Goal: Task Accomplishment & Management: Manage account settings

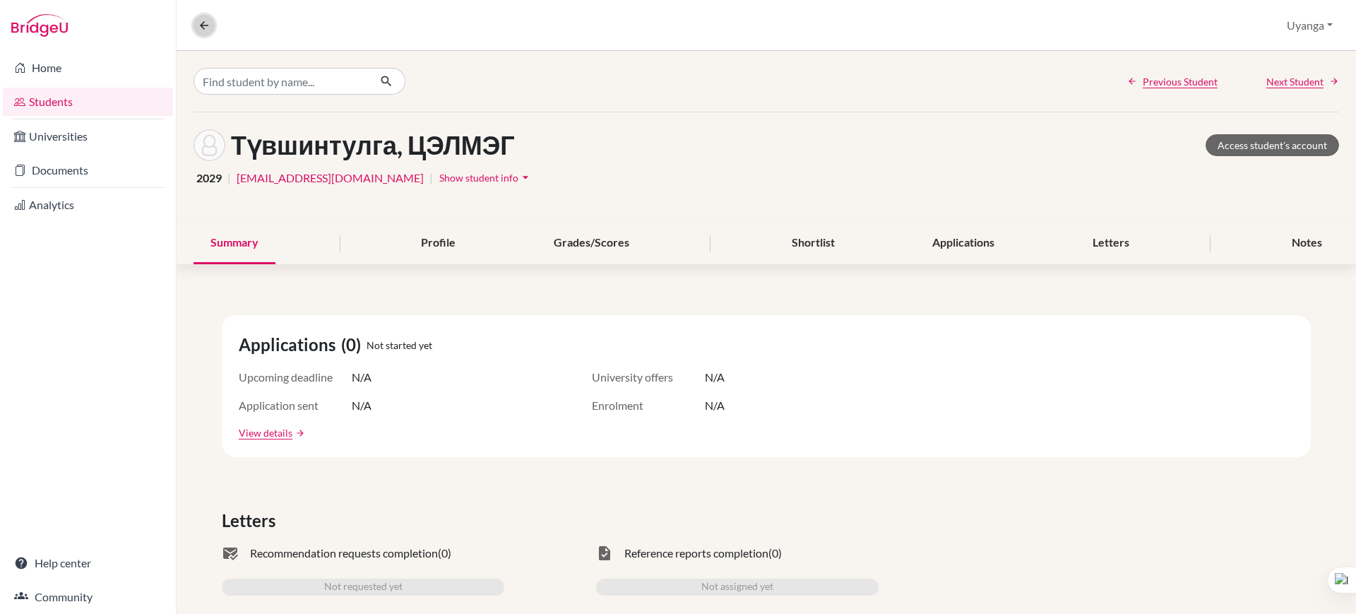
click at [196, 20] on button at bounding box center [203, 25] width 21 height 21
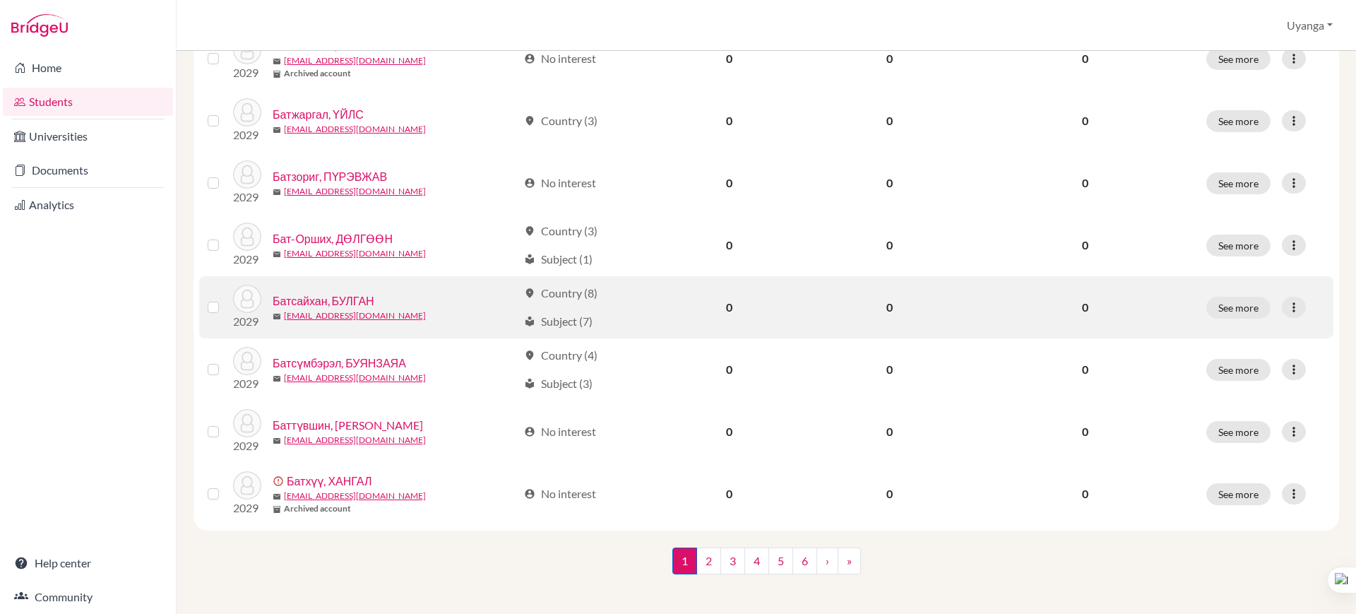
scroll to position [1002, 0]
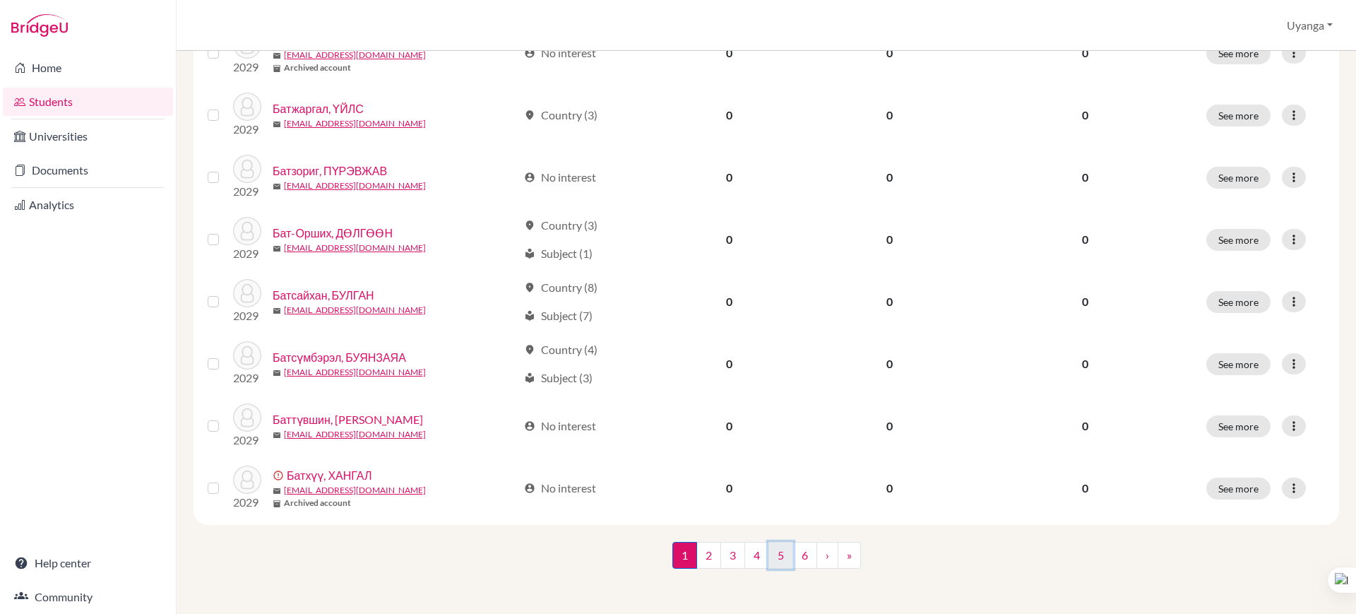
click at [772, 551] on link "5" at bounding box center [780, 555] width 25 height 27
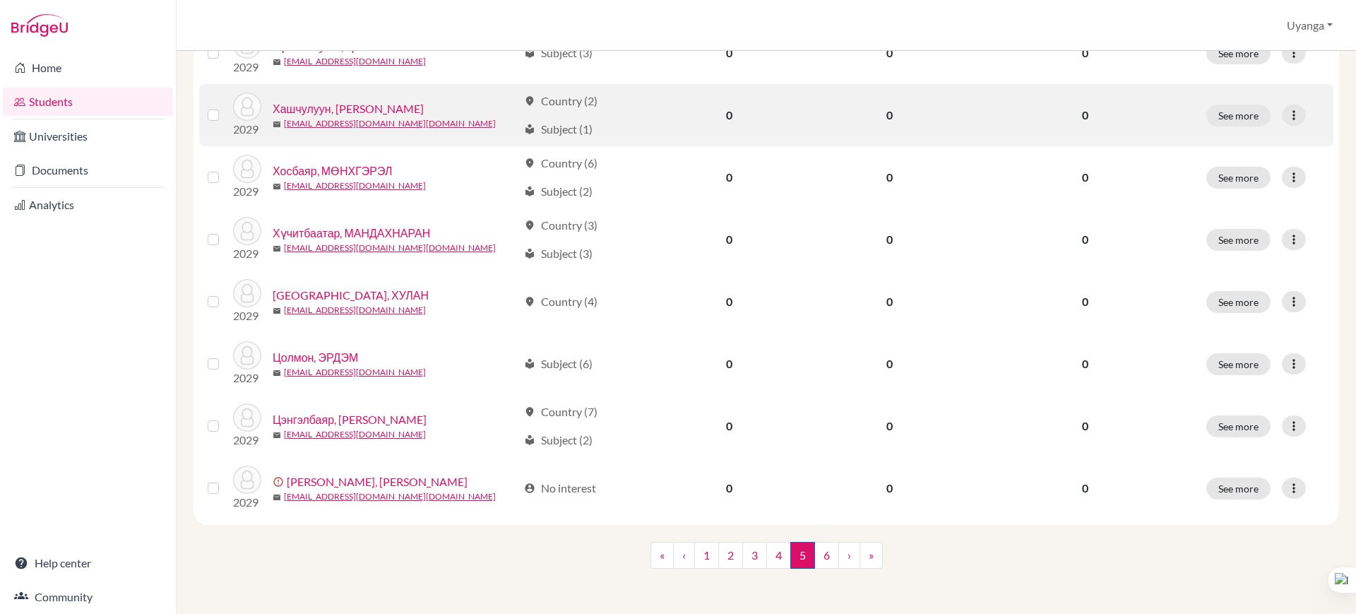
scroll to position [825, 0]
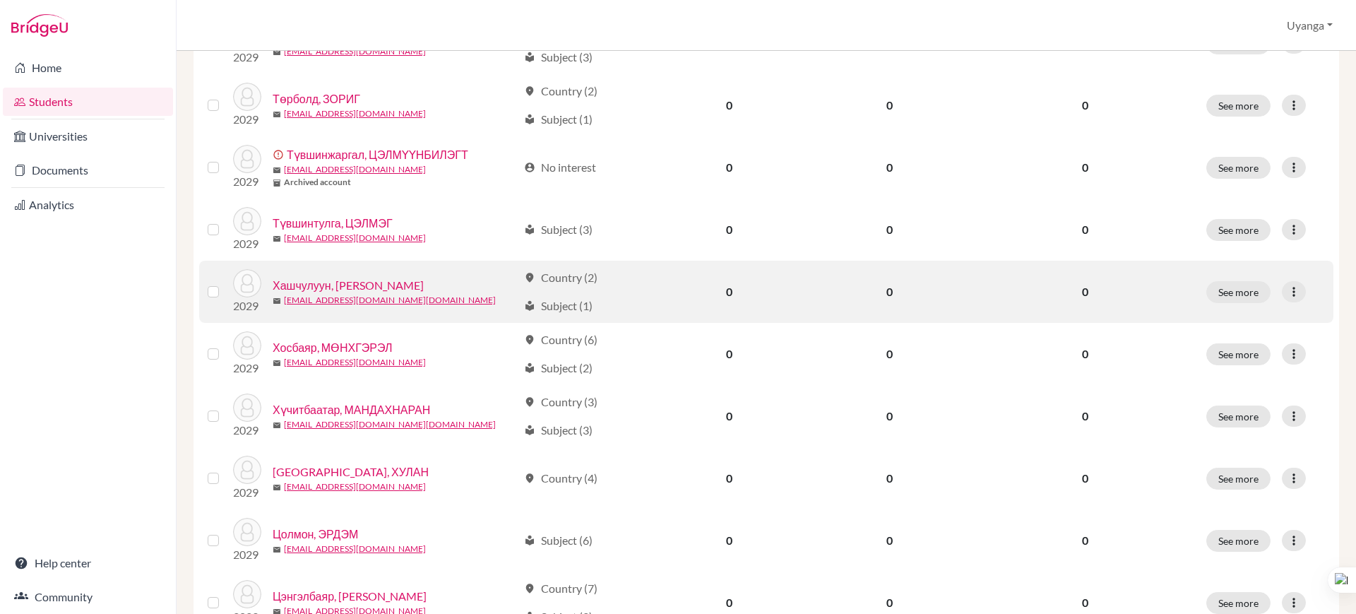
click at [359, 282] on link "Хашчулуун, [PERSON_NAME]" at bounding box center [348, 285] width 151 height 17
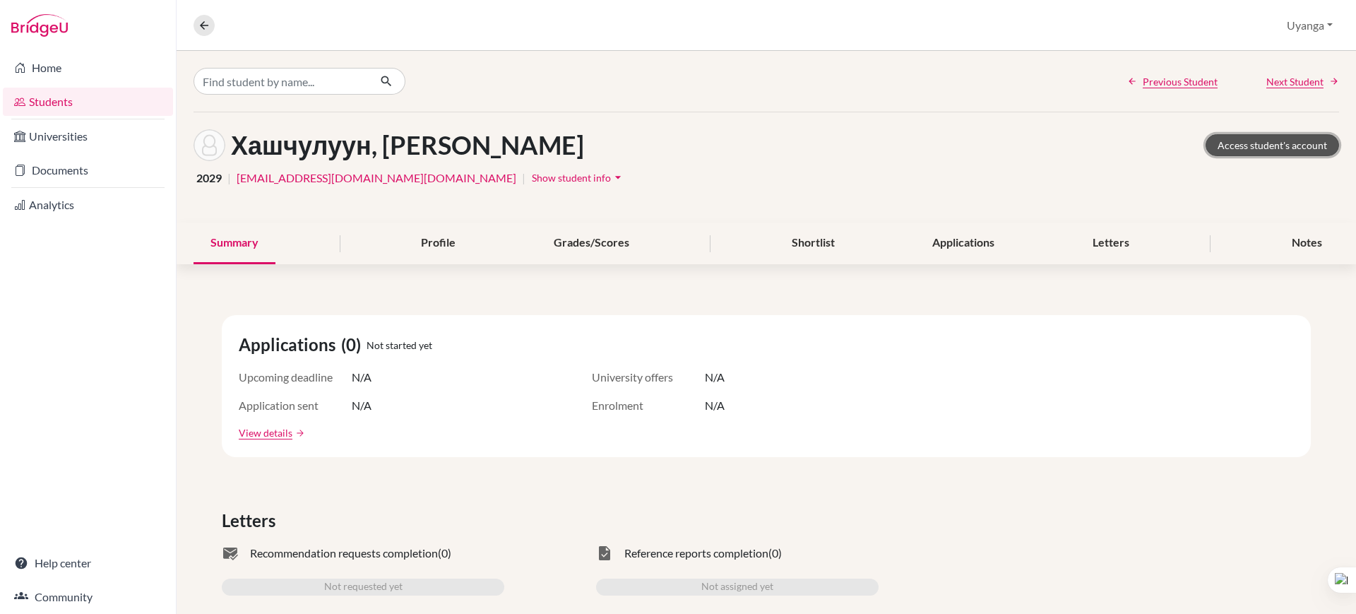
click at [1236, 142] on link "Access student's account" at bounding box center [1271, 145] width 133 height 22
click at [203, 19] on icon at bounding box center [204, 25] width 13 height 13
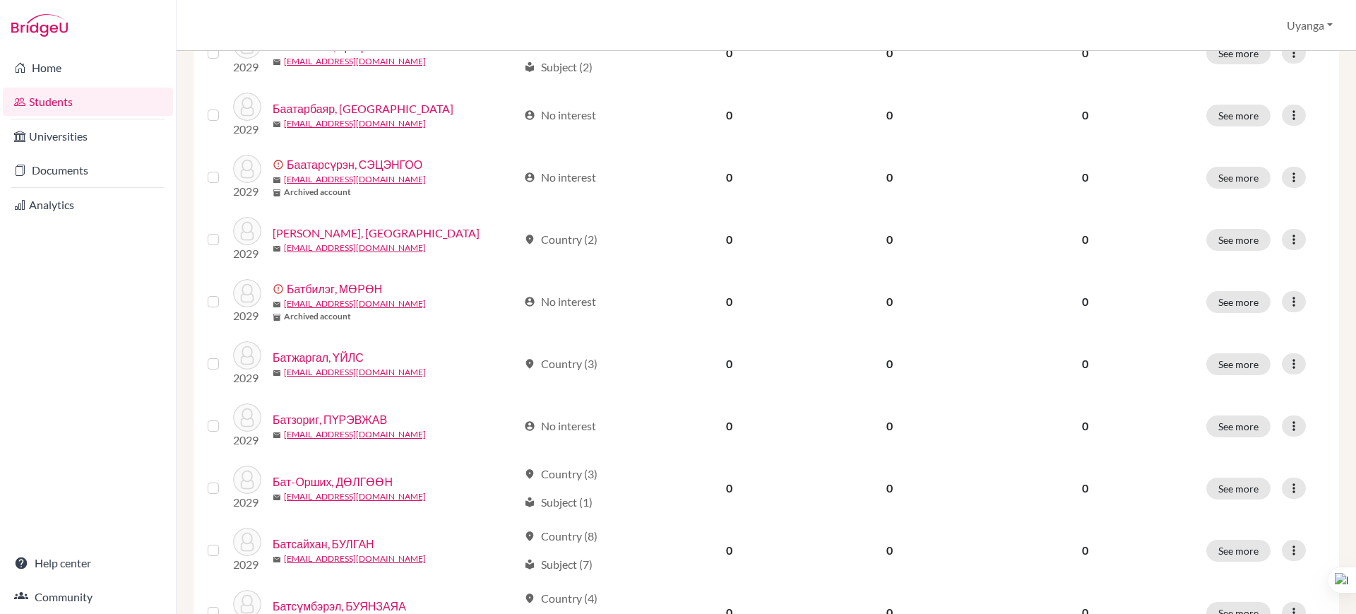
scroll to position [1002, 0]
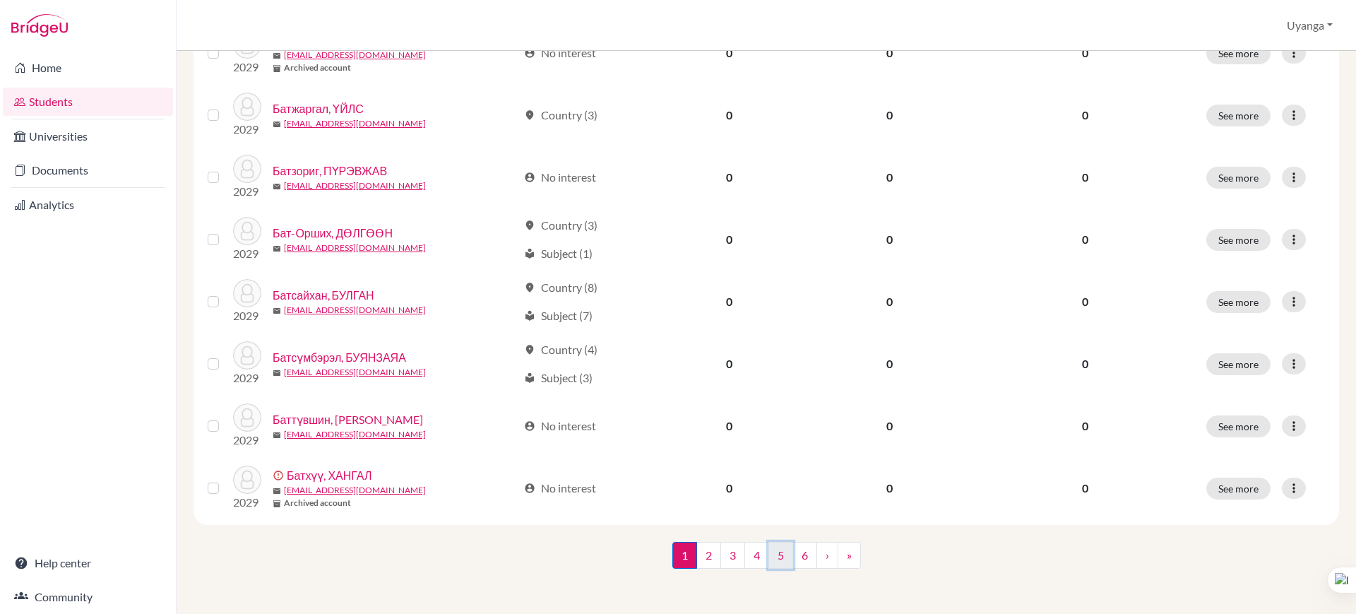
click at [774, 548] on link "5" at bounding box center [780, 555] width 25 height 27
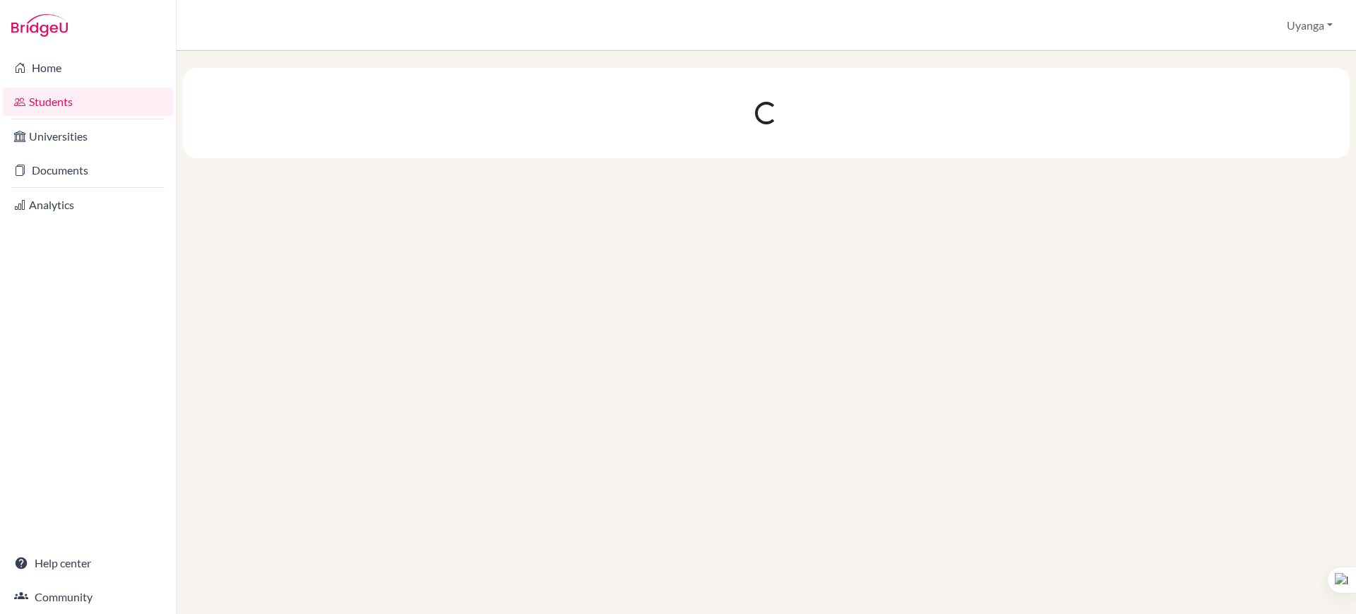
click at [81, 102] on link "Students" at bounding box center [88, 102] width 170 height 28
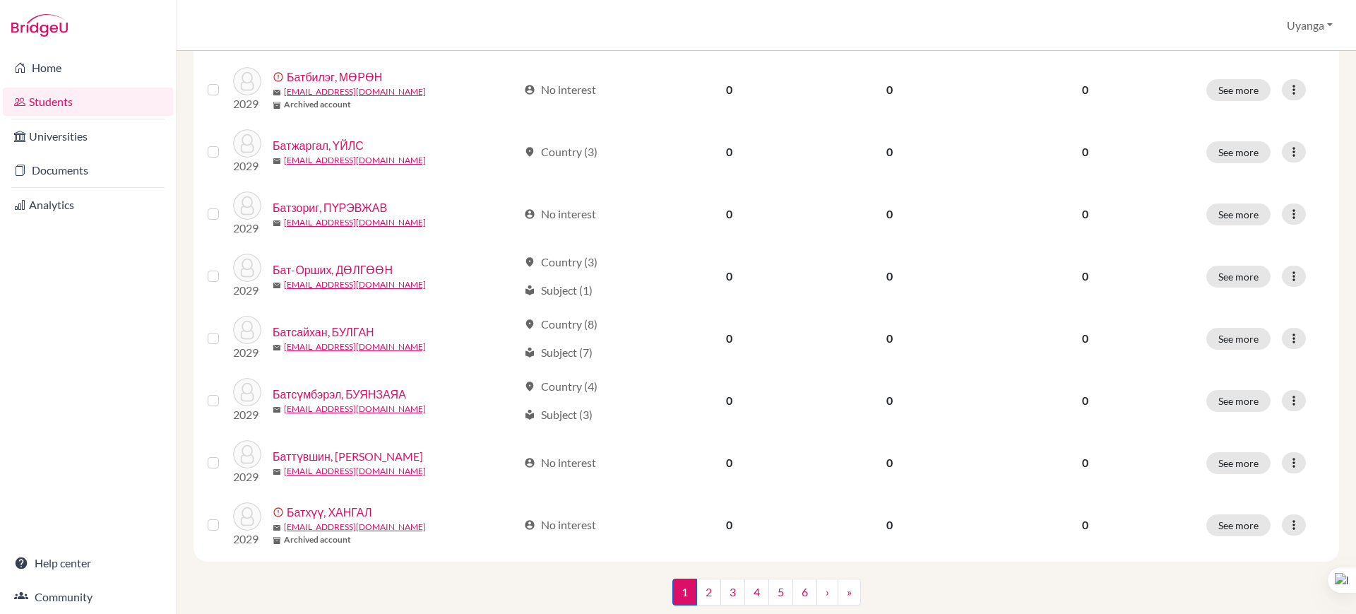
scroll to position [1002, 0]
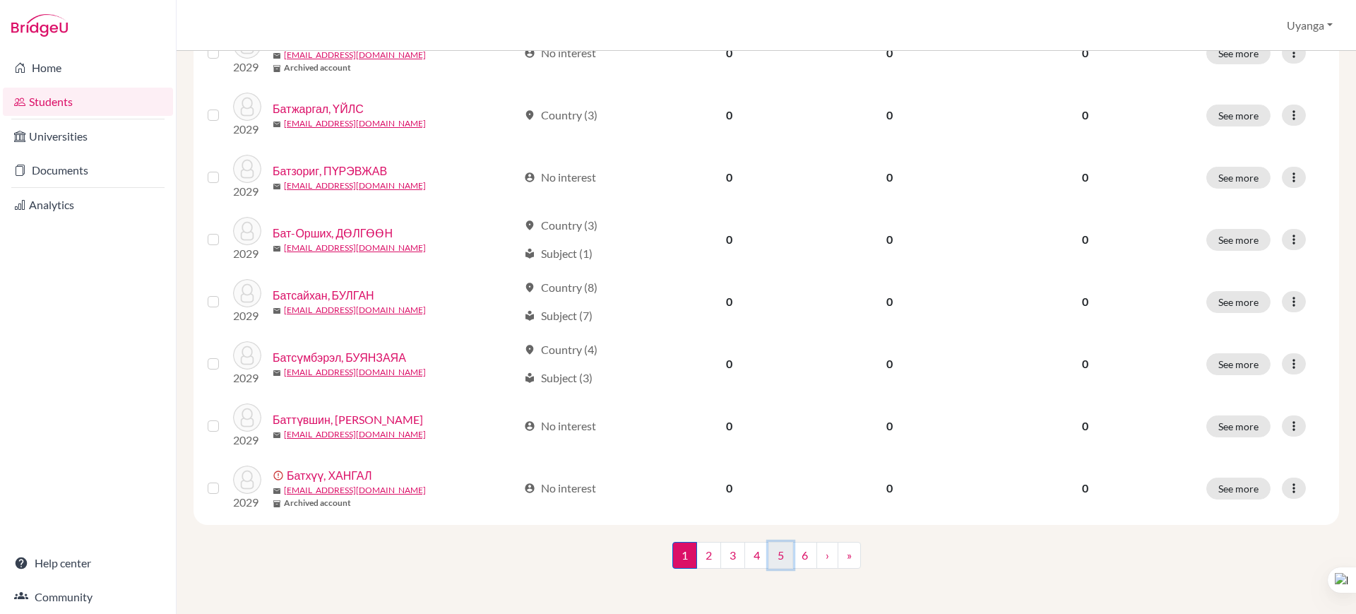
click at [772, 557] on link "5" at bounding box center [780, 555] width 25 height 27
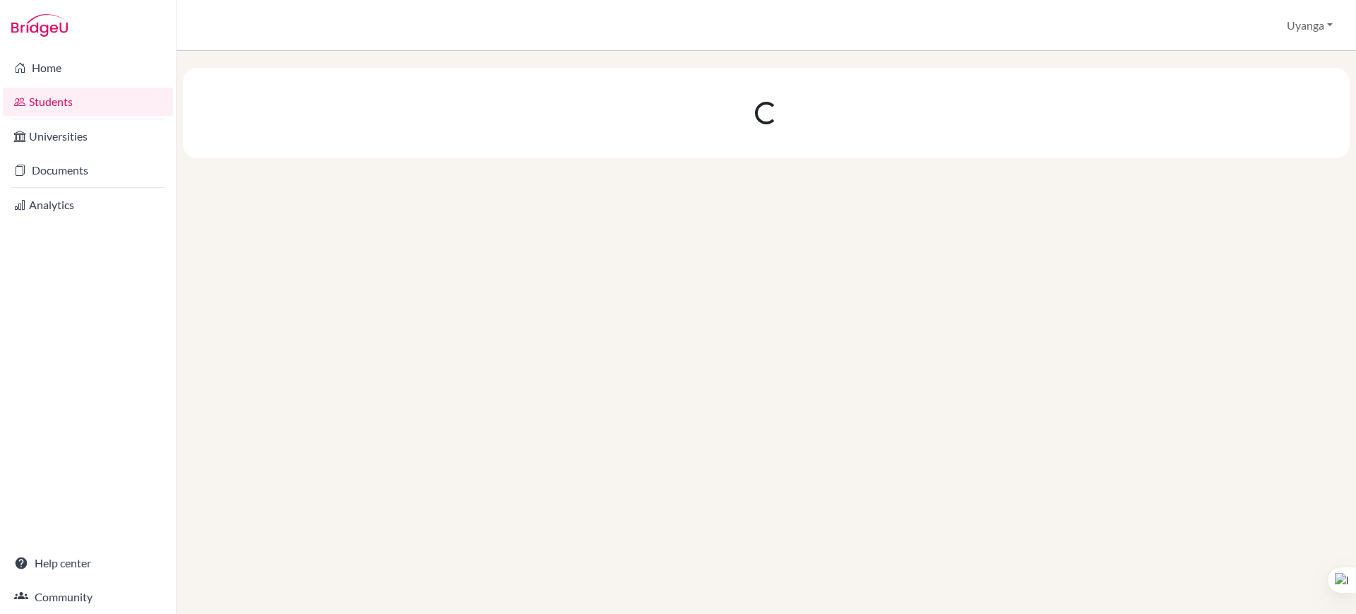
scroll to position [0, 0]
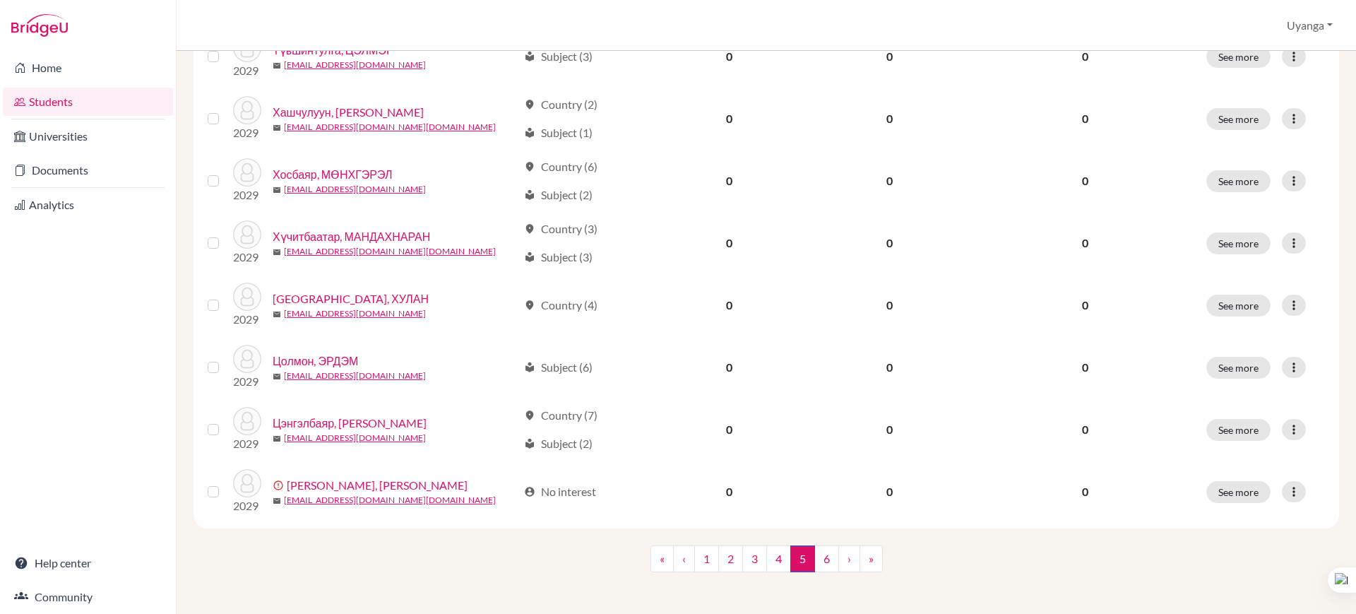
scroll to position [1000, 0]
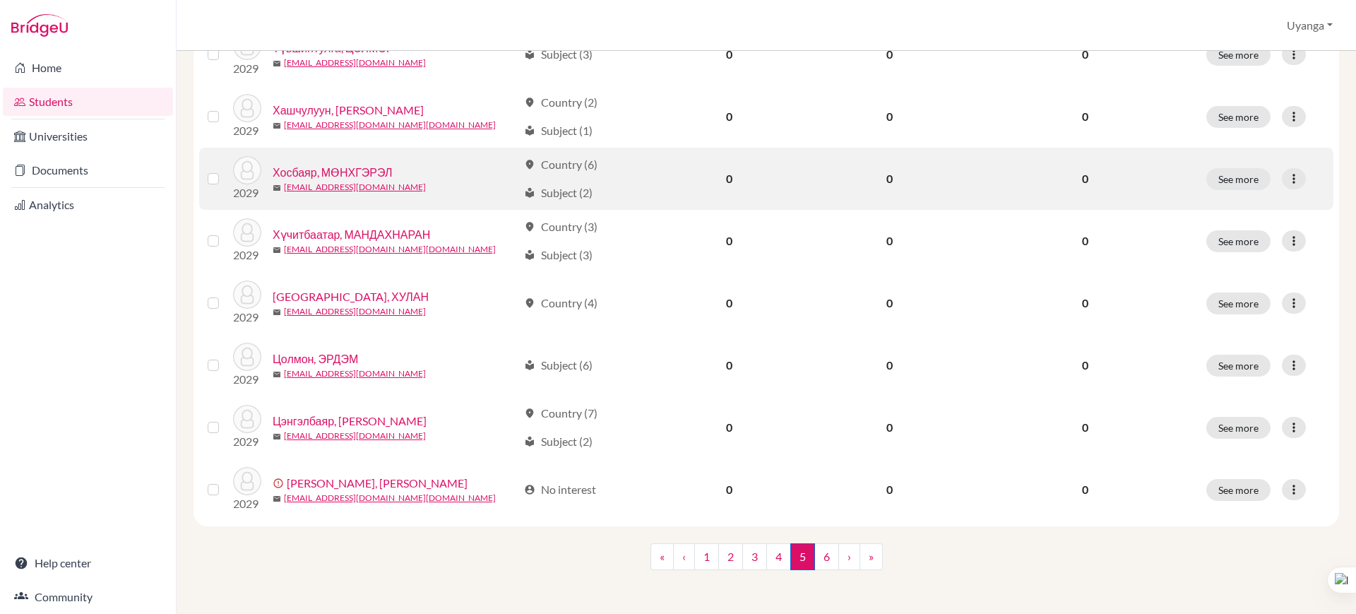
click at [372, 174] on link "Хосбаяр, МӨНХГЭРЭЛ" at bounding box center [333, 172] width 120 height 17
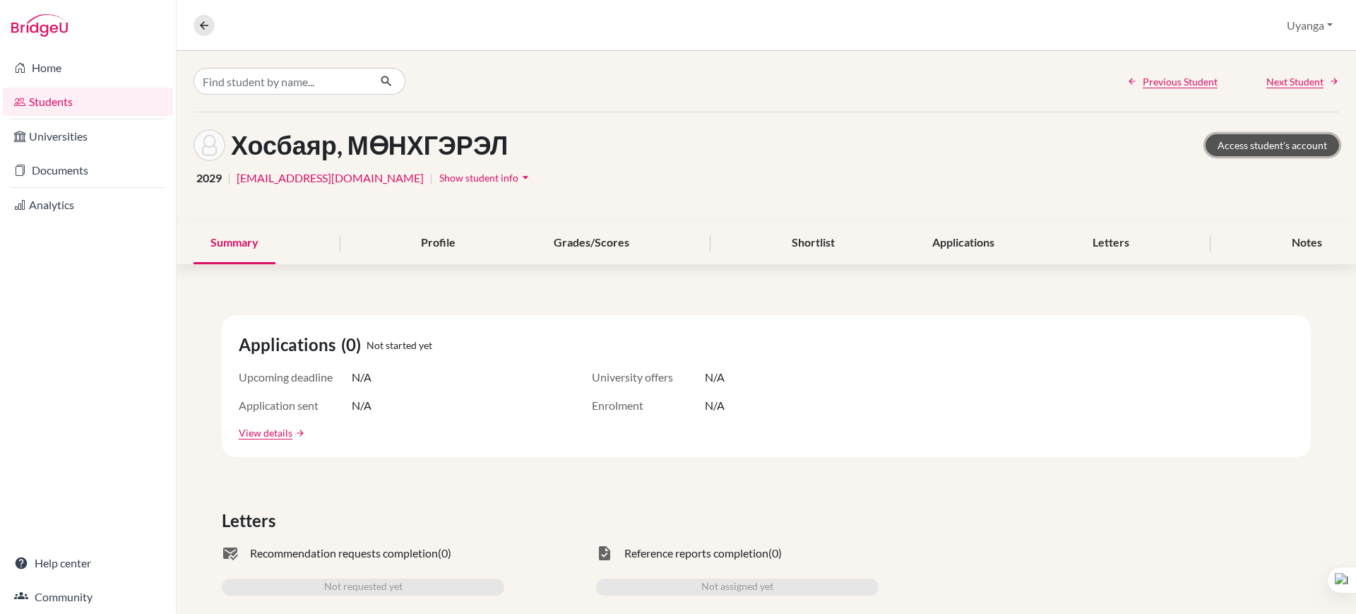
click at [1241, 138] on link "Access student's account" at bounding box center [1271, 145] width 133 height 22
click at [203, 23] on icon at bounding box center [204, 25] width 13 height 13
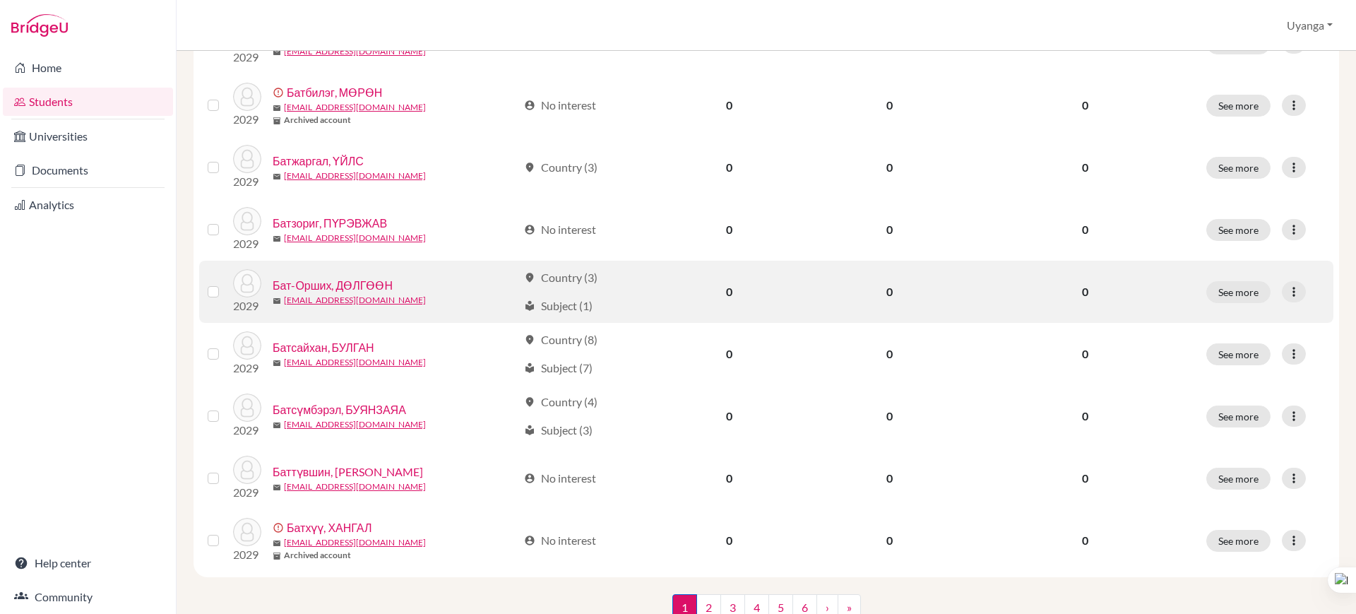
scroll to position [1002, 0]
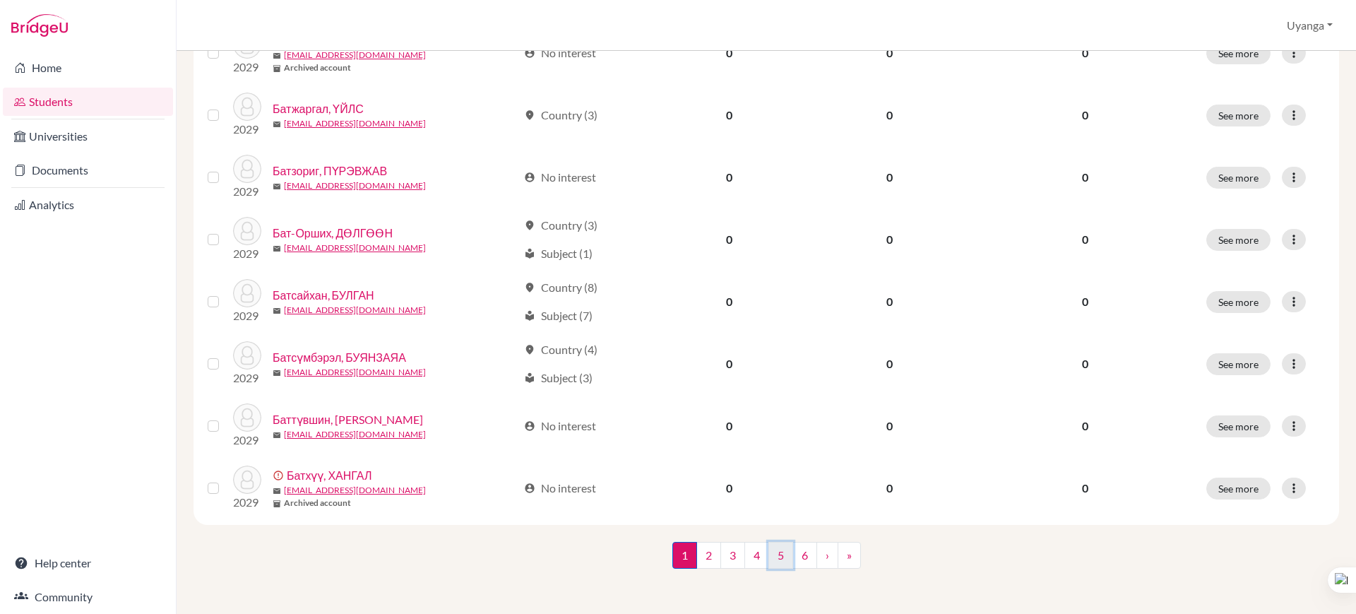
click at [779, 551] on link "5" at bounding box center [780, 555] width 25 height 27
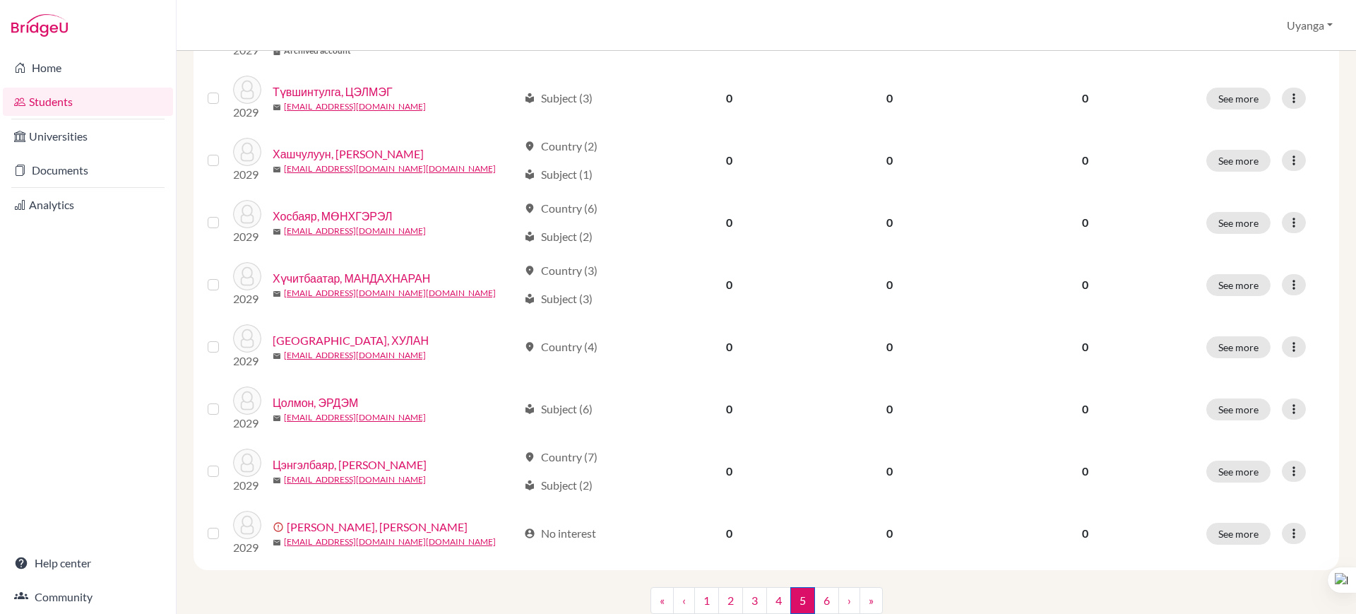
scroll to position [971, 0]
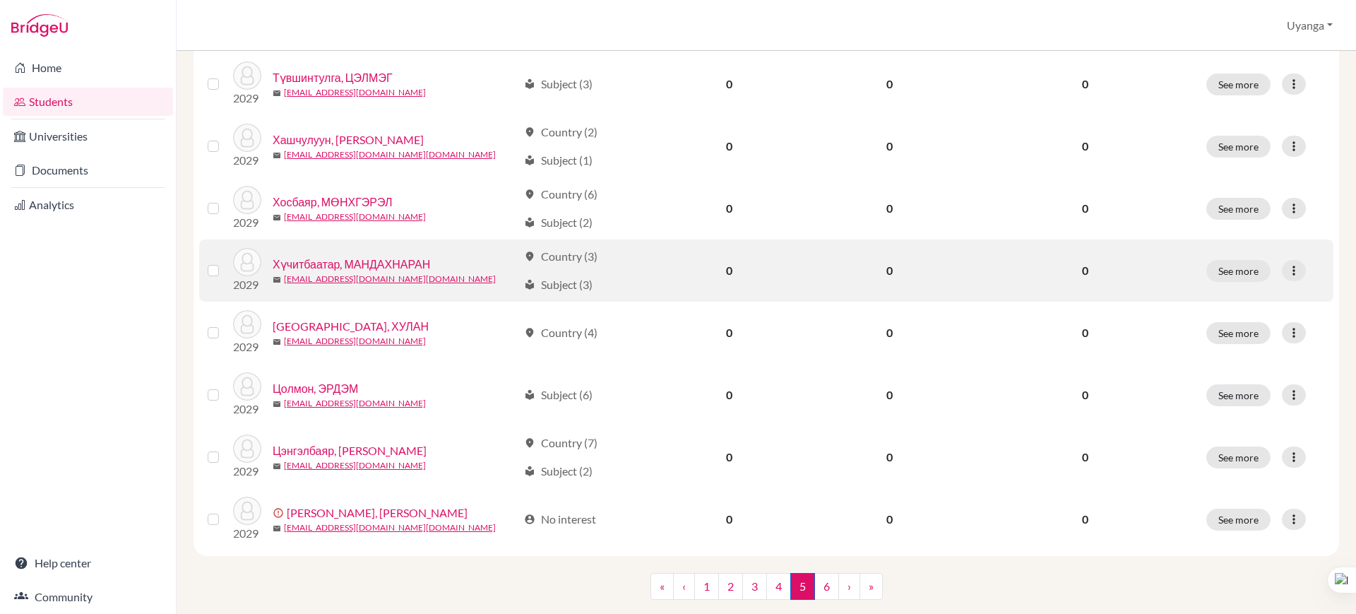
click at [391, 265] on link "Хүчитбаатар, МАНДАХНАРАН" at bounding box center [351, 264] width 157 height 17
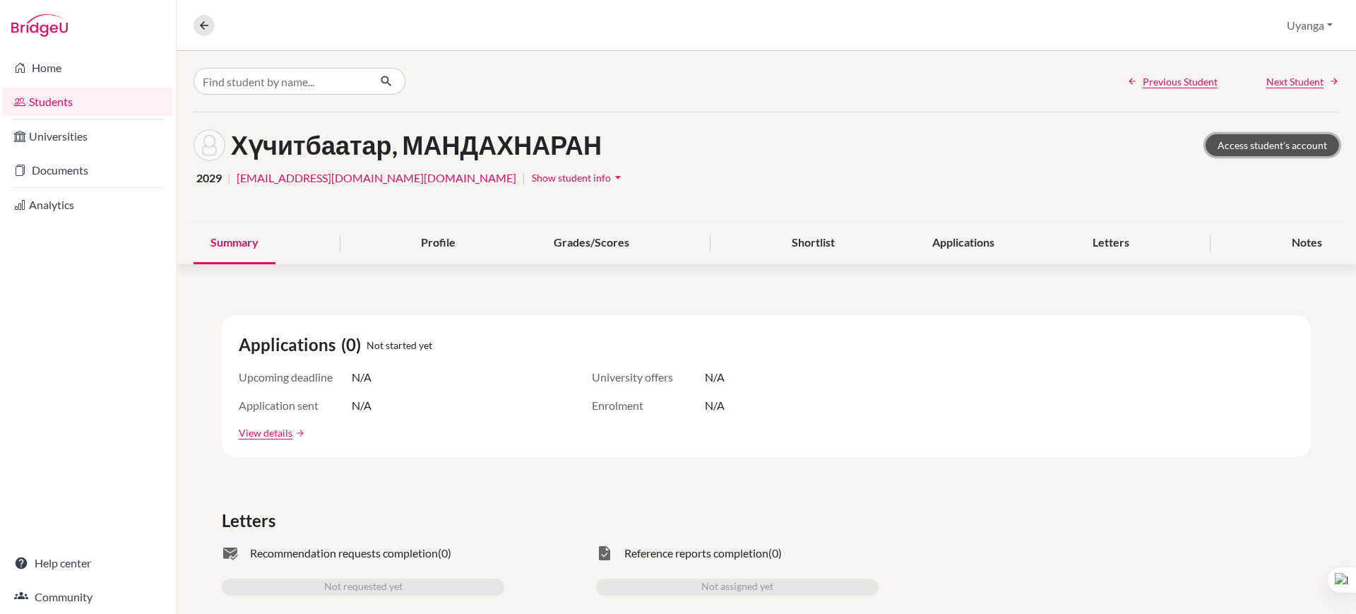
click at [1241, 142] on link "Access student's account" at bounding box center [1271, 145] width 133 height 22
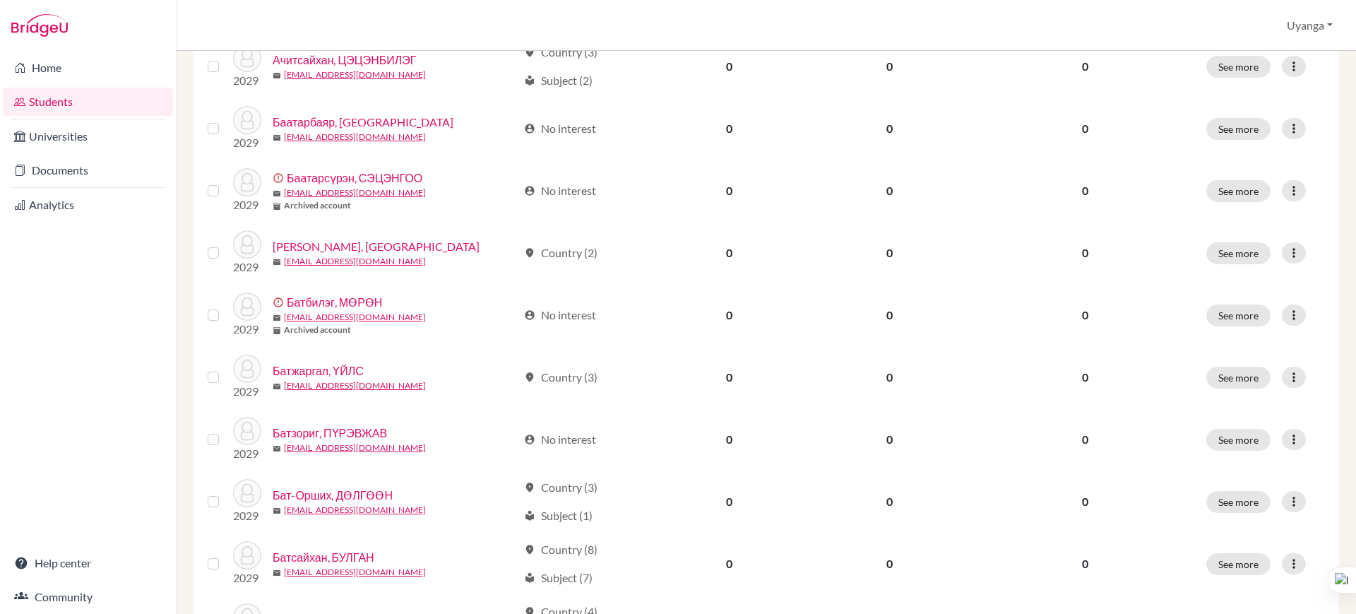
scroll to position [1002, 0]
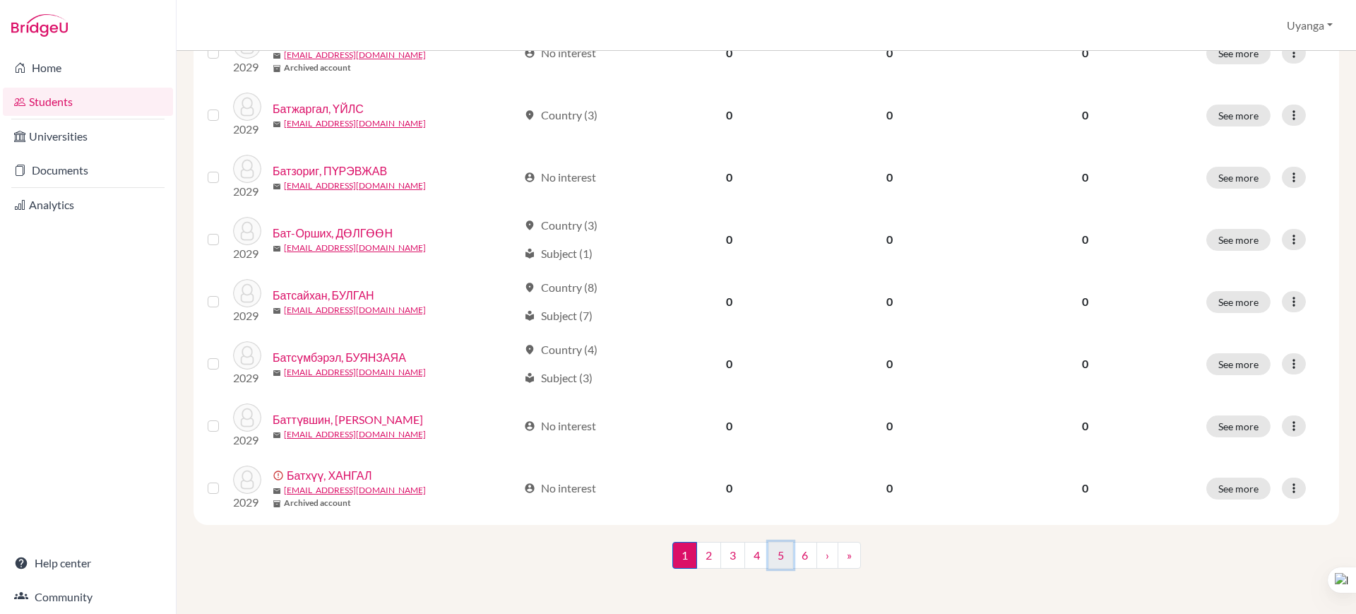
click at [774, 556] on link "5" at bounding box center [780, 555] width 25 height 27
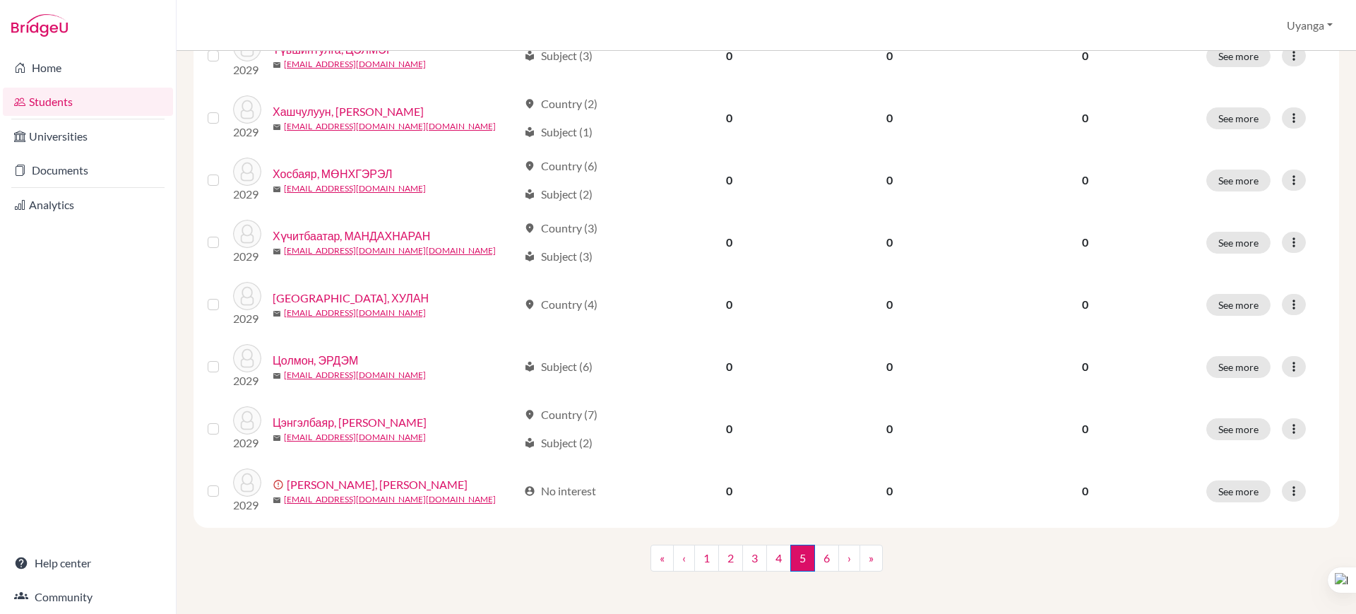
scroll to position [1002, 0]
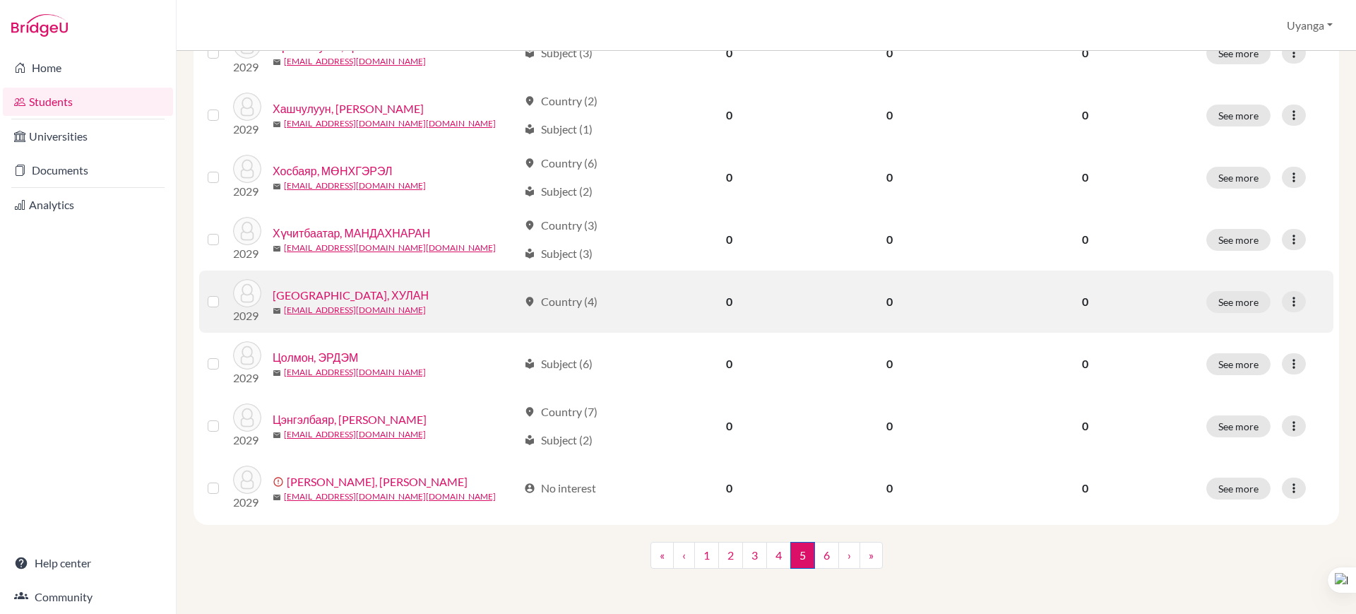
click at [357, 294] on link "[GEOGRAPHIC_DATA], ХУЛАН" at bounding box center [351, 295] width 156 height 17
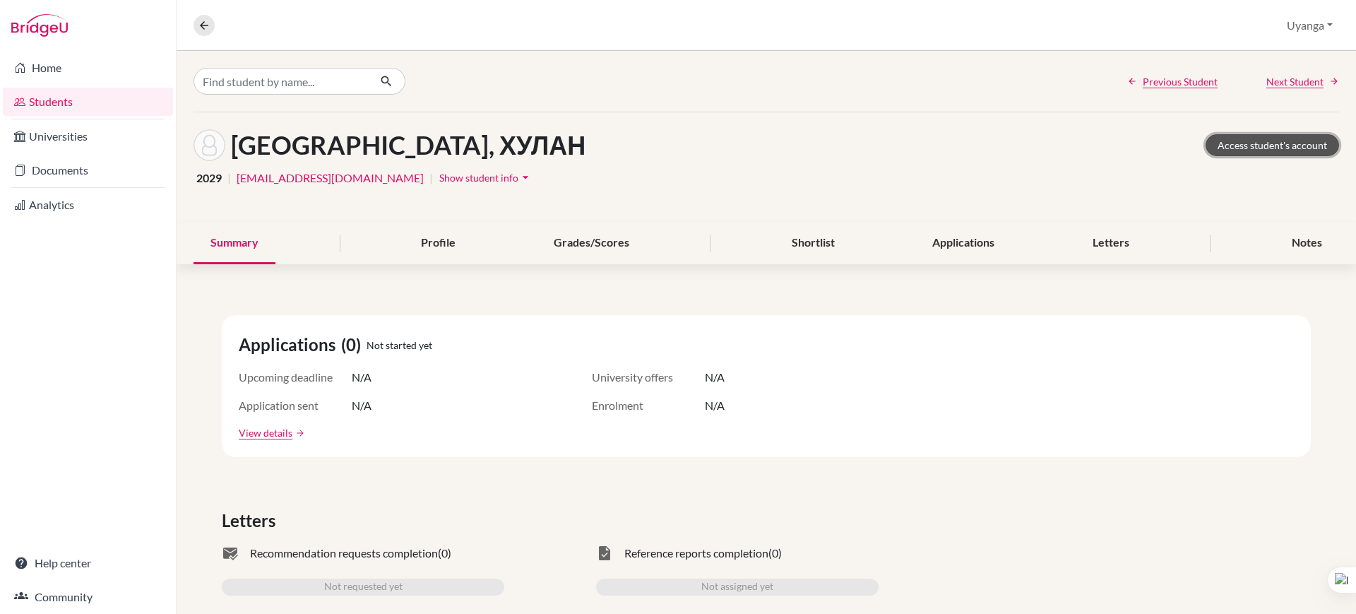
click at [1245, 137] on link "Access student's account" at bounding box center [1271, 145] width 133 height 22
click at [203, 23] on icon at bounding box center [204, 25] width 13 height 13
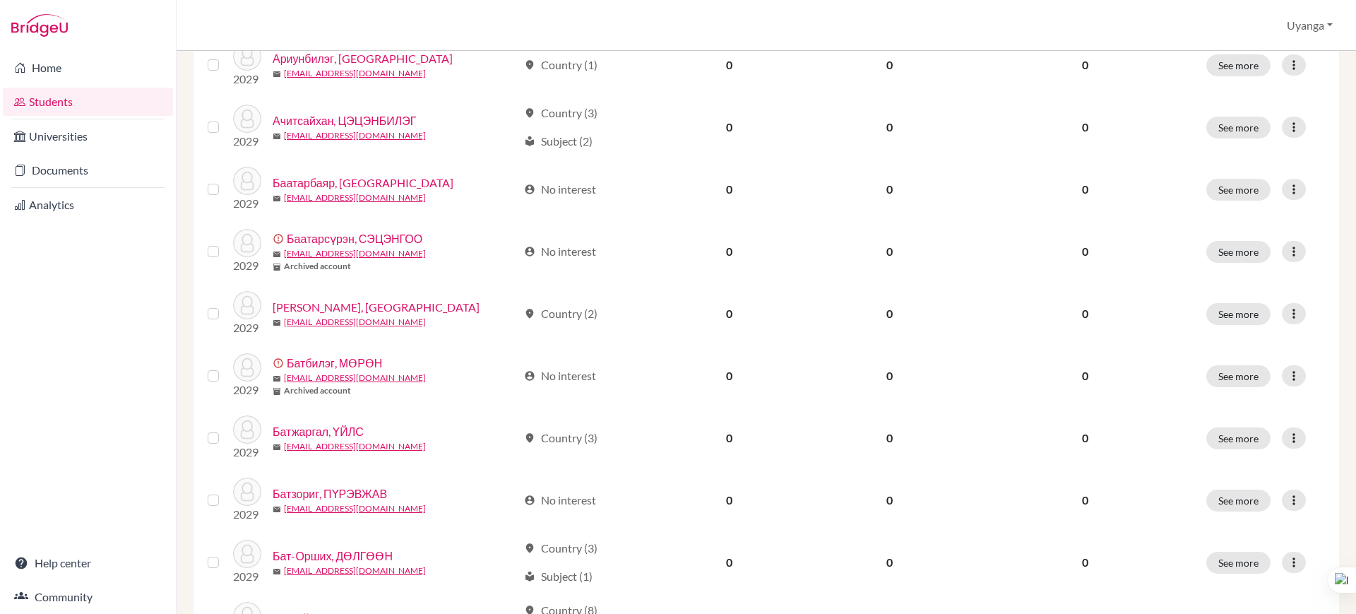
scroll to position [1002, 0]
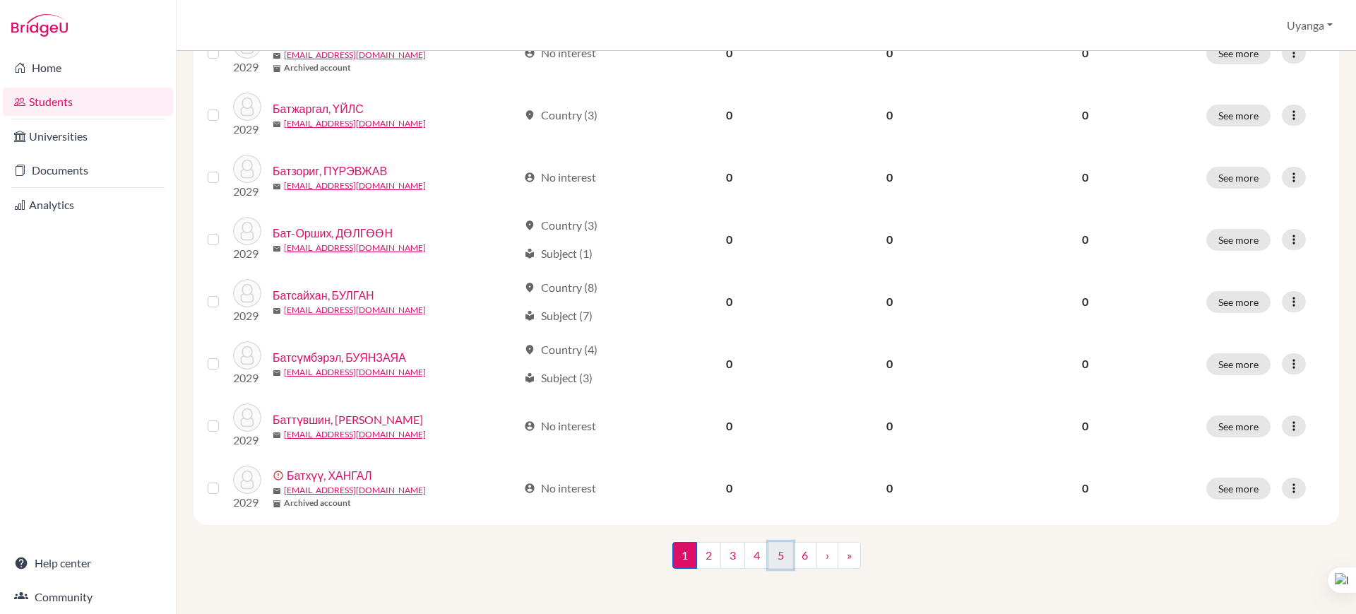
click at [777, 554] on link "5" at bounding box center [780, 555] width 25 height 27
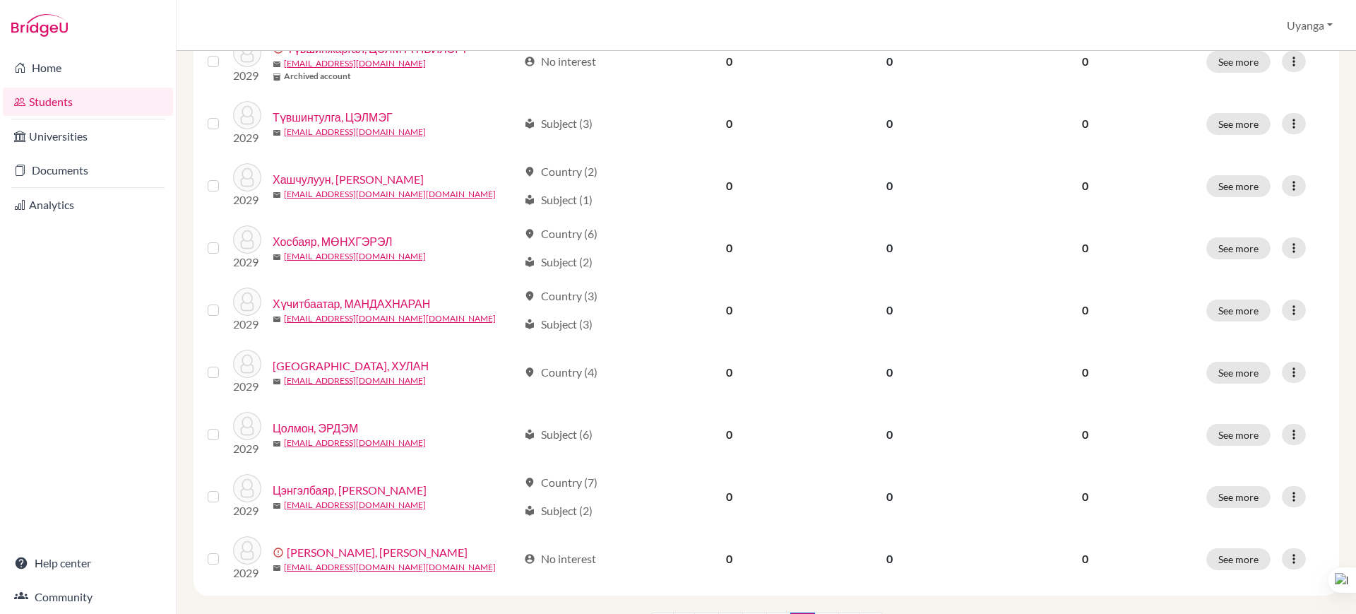
scroll to position [971, 0]
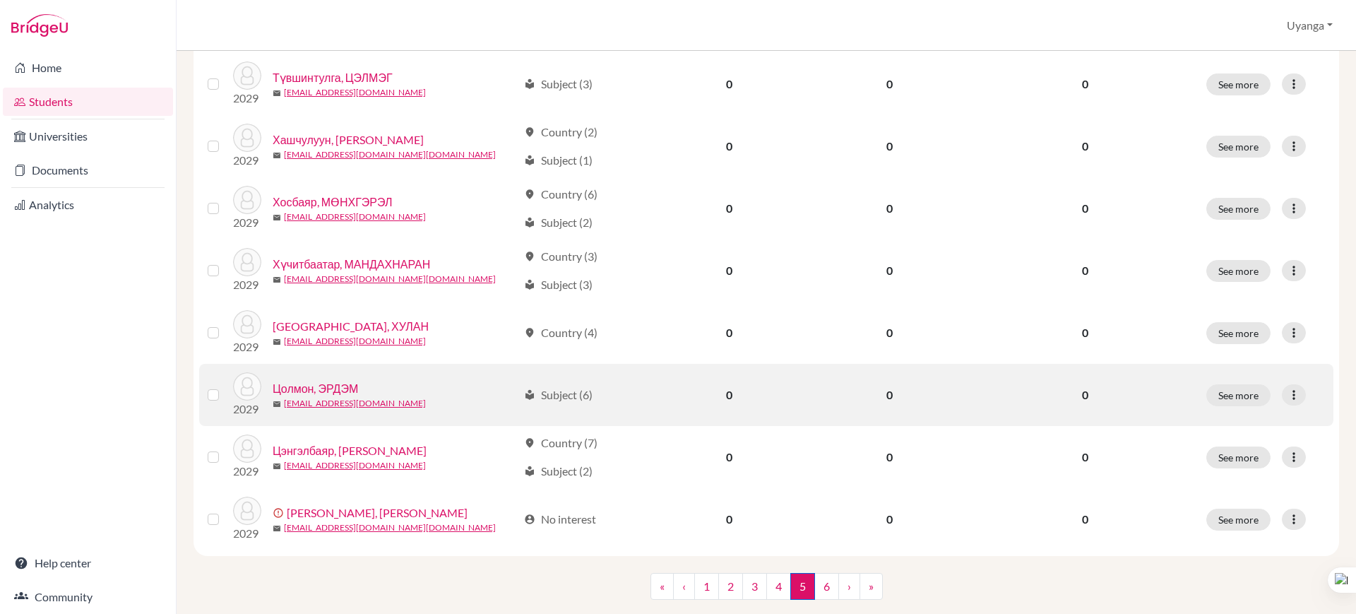
click at [340, 386] on link "Цолмон, ЭРДЭМ" at bounding box center [315, 388] width 85 height 17
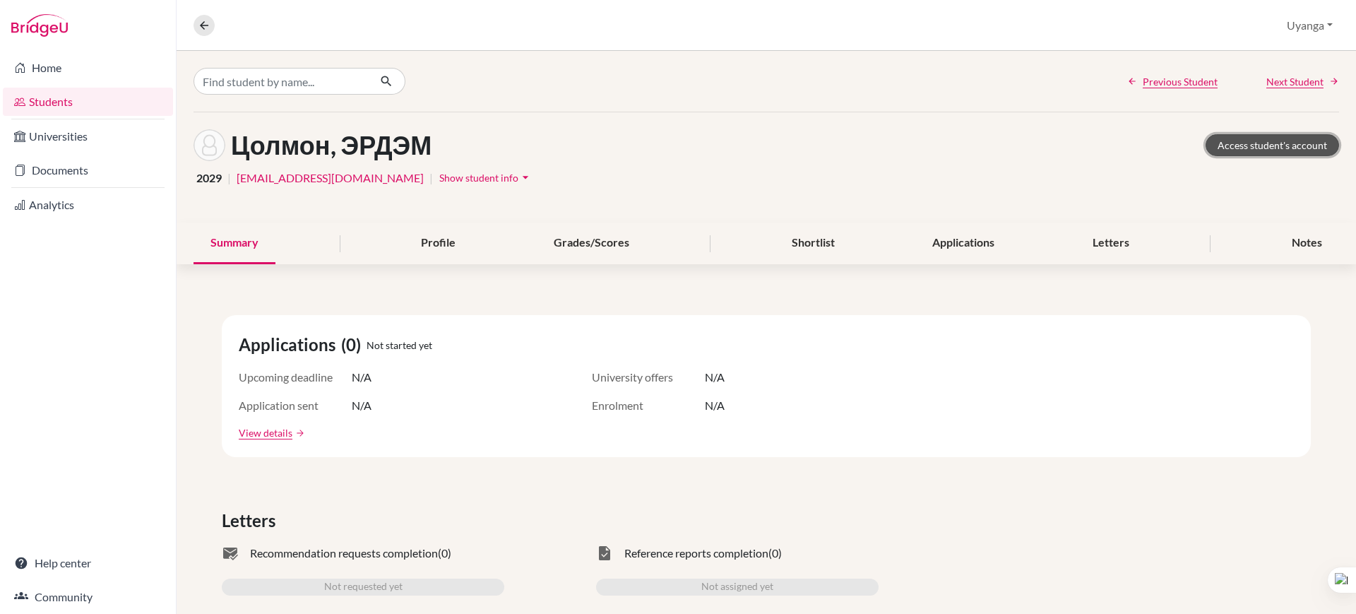
click at [1231, 140] on link "Access student's account" at bounding box center [1271, 145] width 133 height 22
click at [208, 19] on icon at bounding box center [204, 25] width 13 height 13
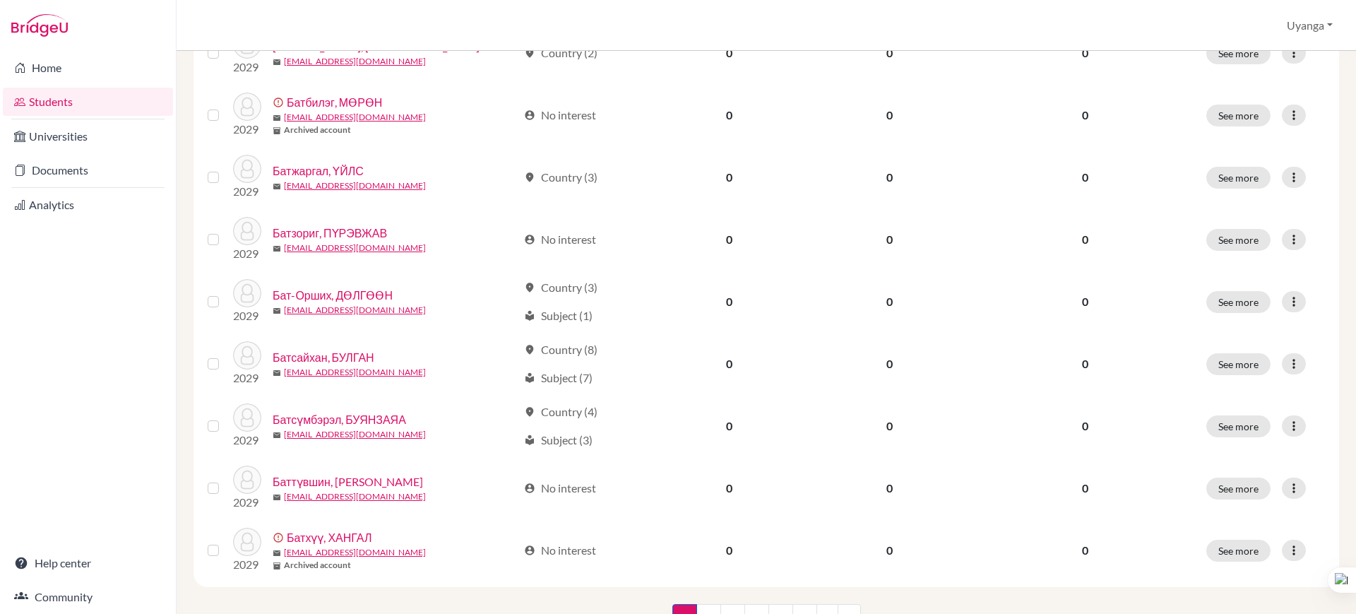
scroll to position [1002, 0]
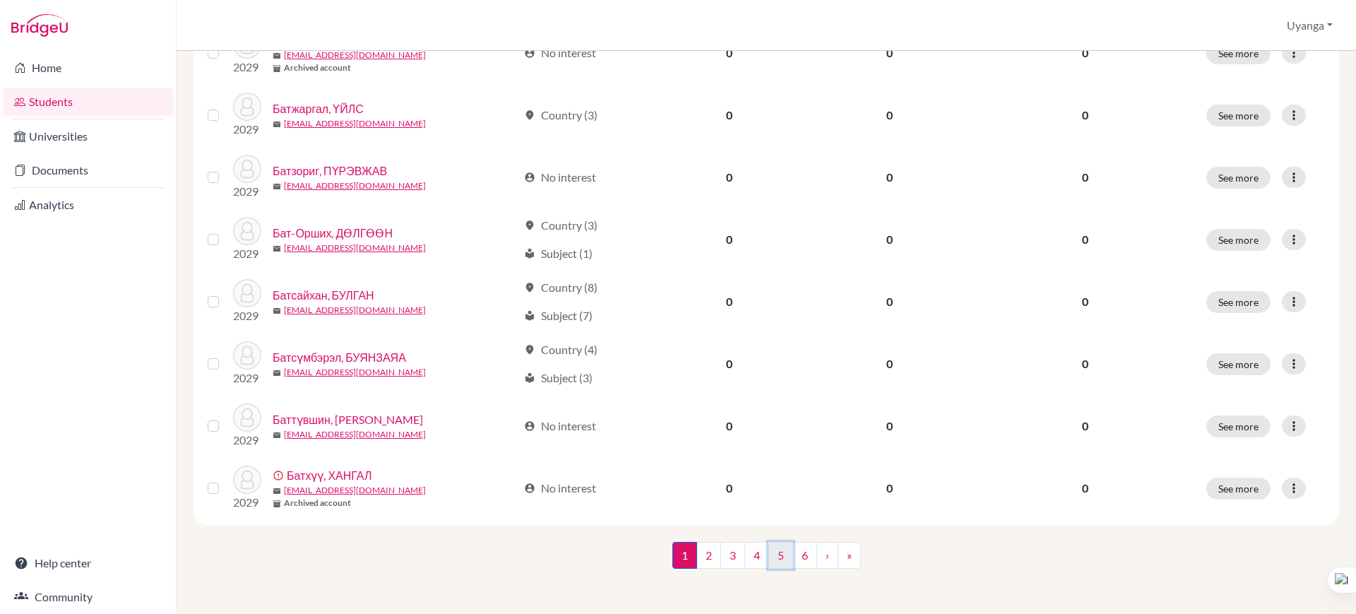
click at [778, 555] on link "5" at bounding box center [780, 555] width 25 height 27
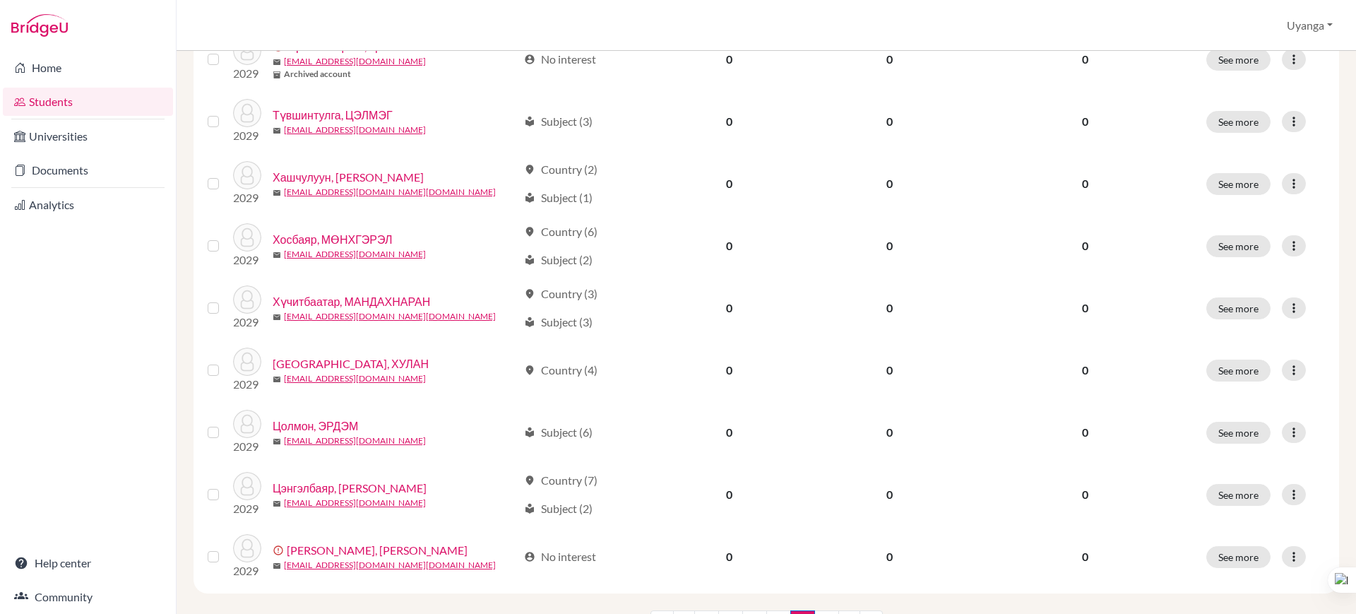
scroll to position [1002, 0]
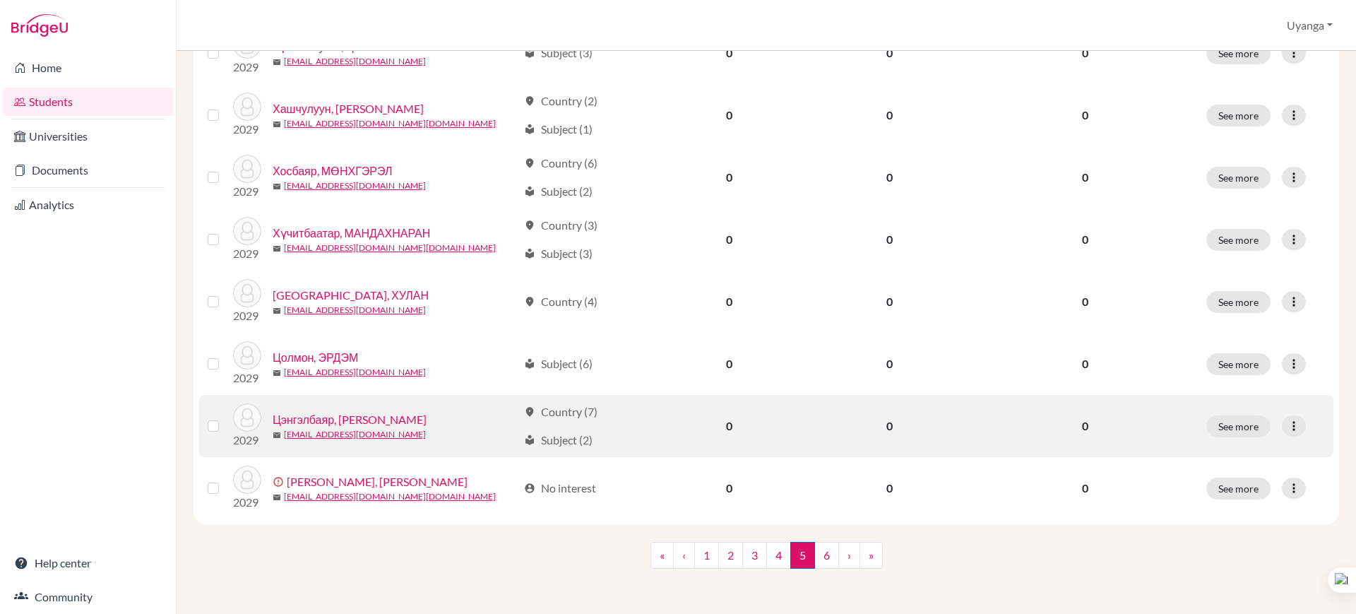
click at [364, 419] on link "Цэнгэлбаяр, [PERSON_NAME]" at bounding box center [350, 419] width 154 height 17
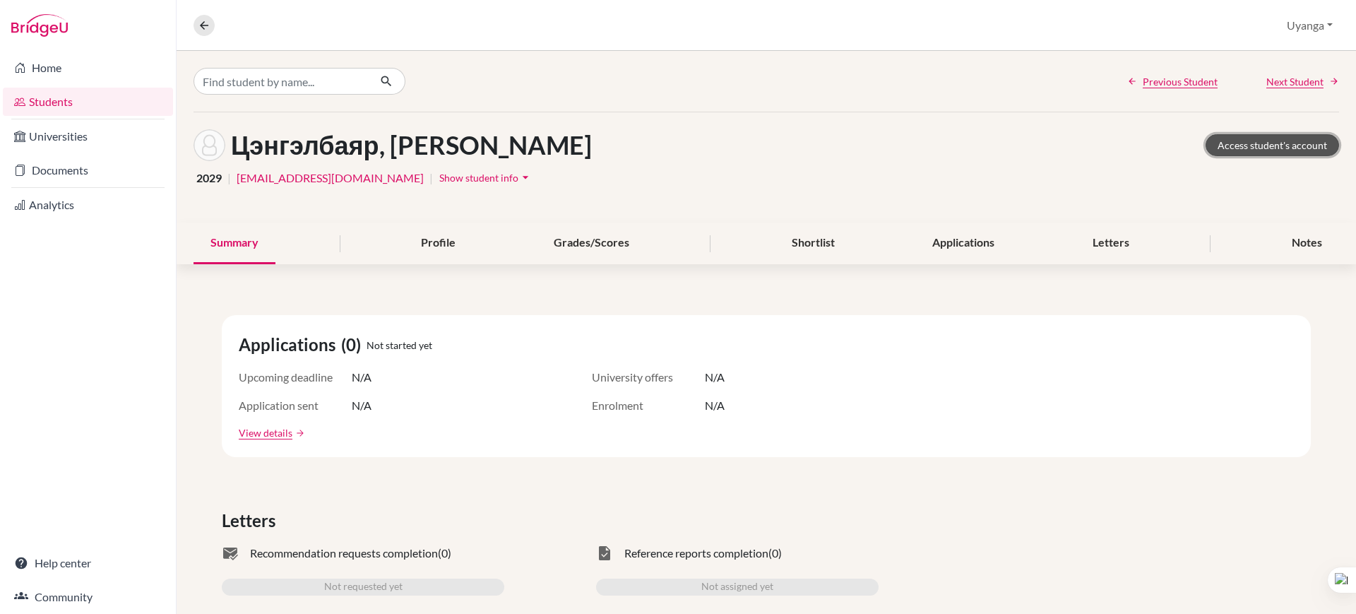
click at [1250, 137] on link "Access student's account" at bounding box center [1271, 145] width 133 height 22
click at [205, 16] on button at bounding box center [203, 25] width 21 height 21
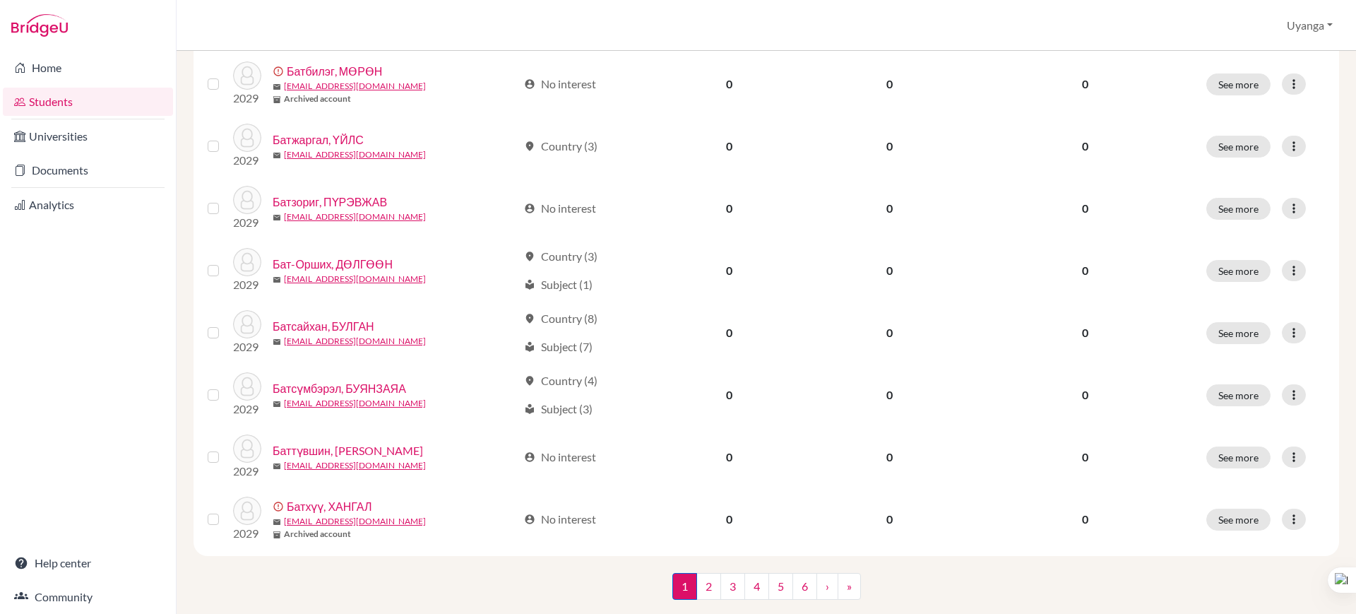
scroll to position [1002, 0]
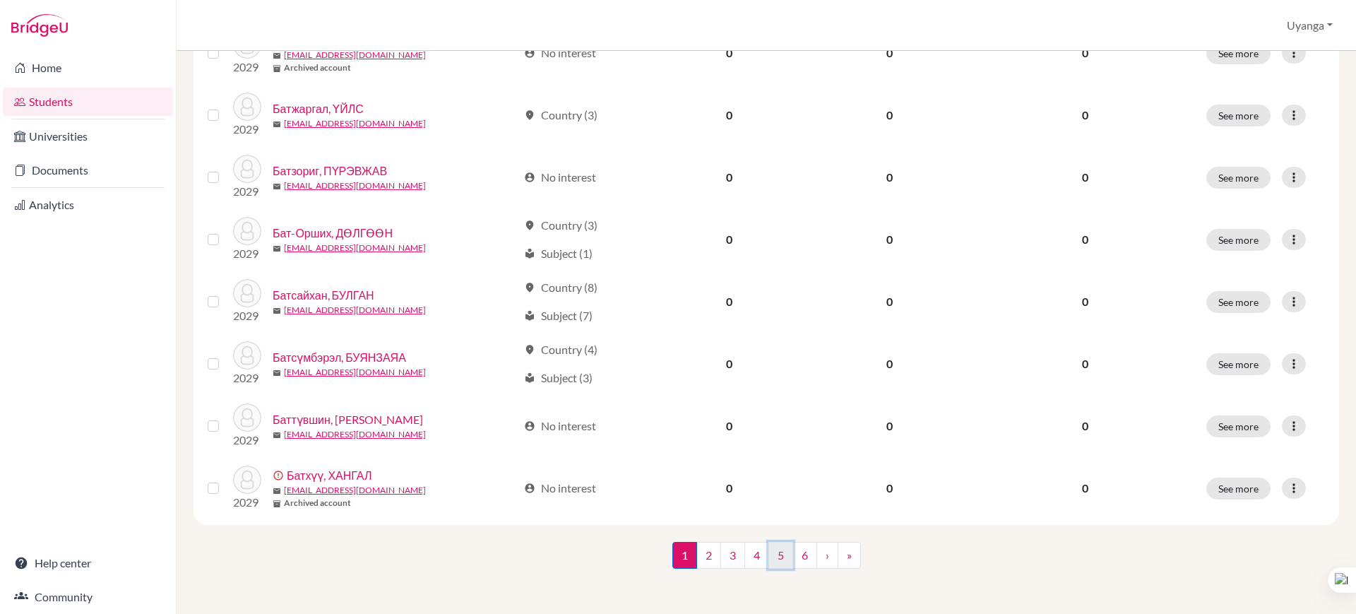
click at [771, 561] on link "5" at bounding box center [780, 555] width 25 height 27
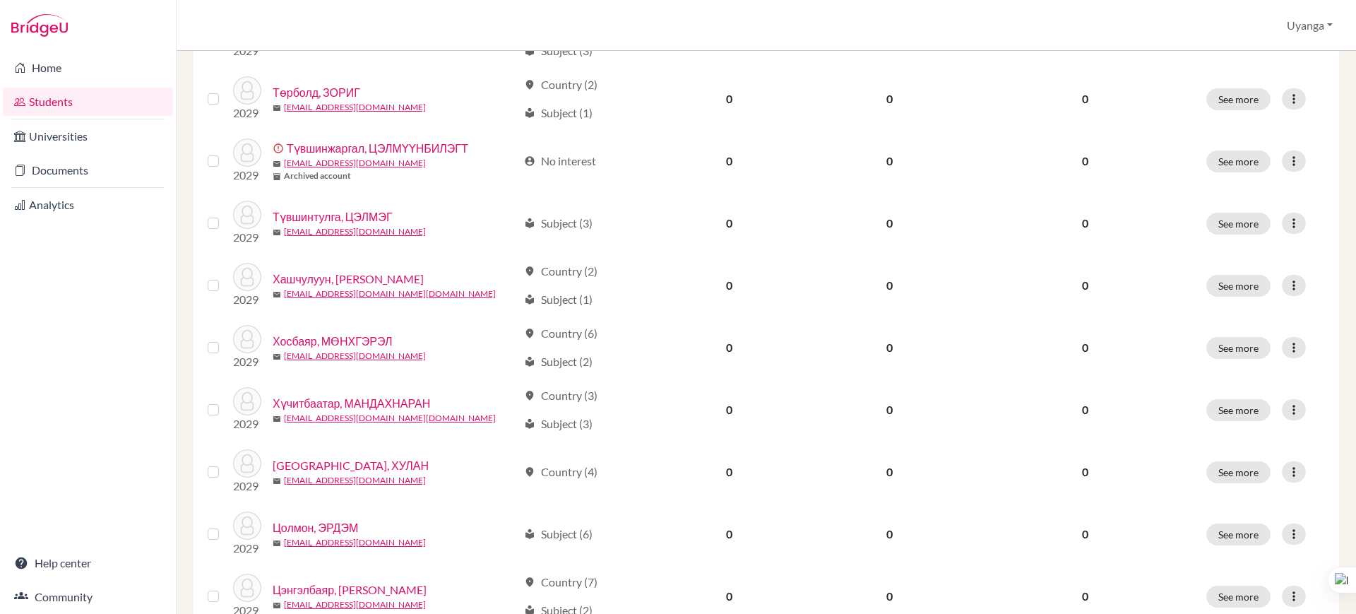
scroll to position [1002, 0]
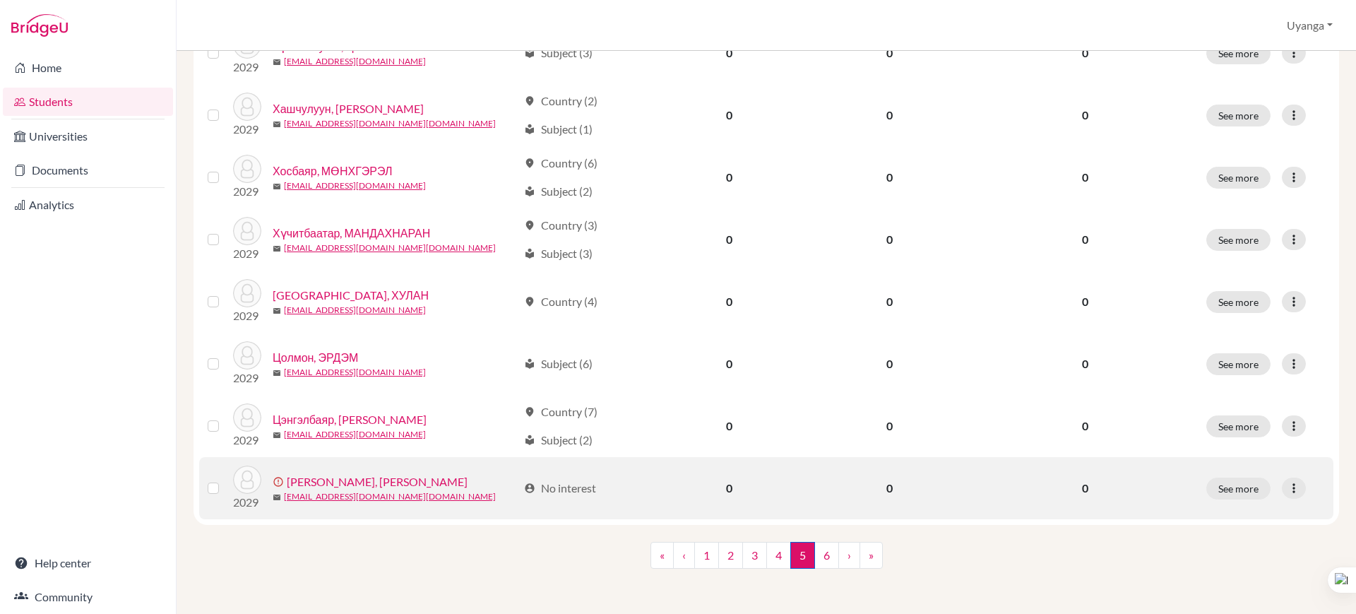
click at [225, 479] on label at bounding box center [225, 479] width 0 height 0
click at [0, 0] on input "checkbox" at bounding box center [0, 0] width 0 height 0
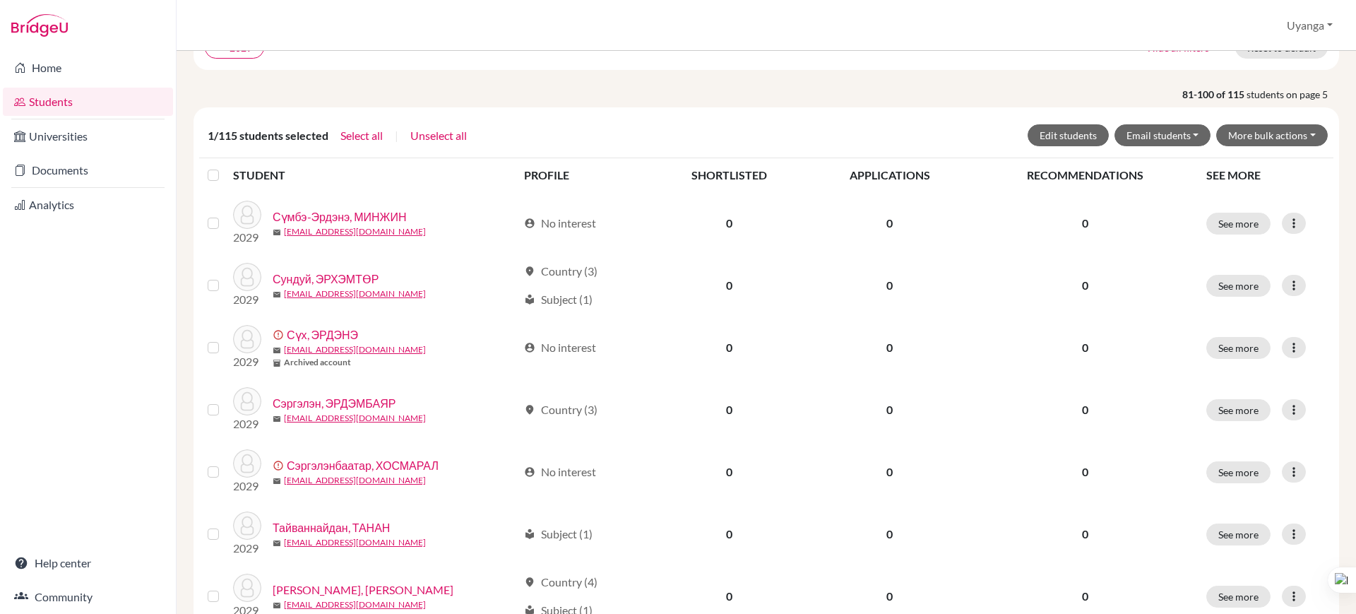
scroll to position [97, 0]
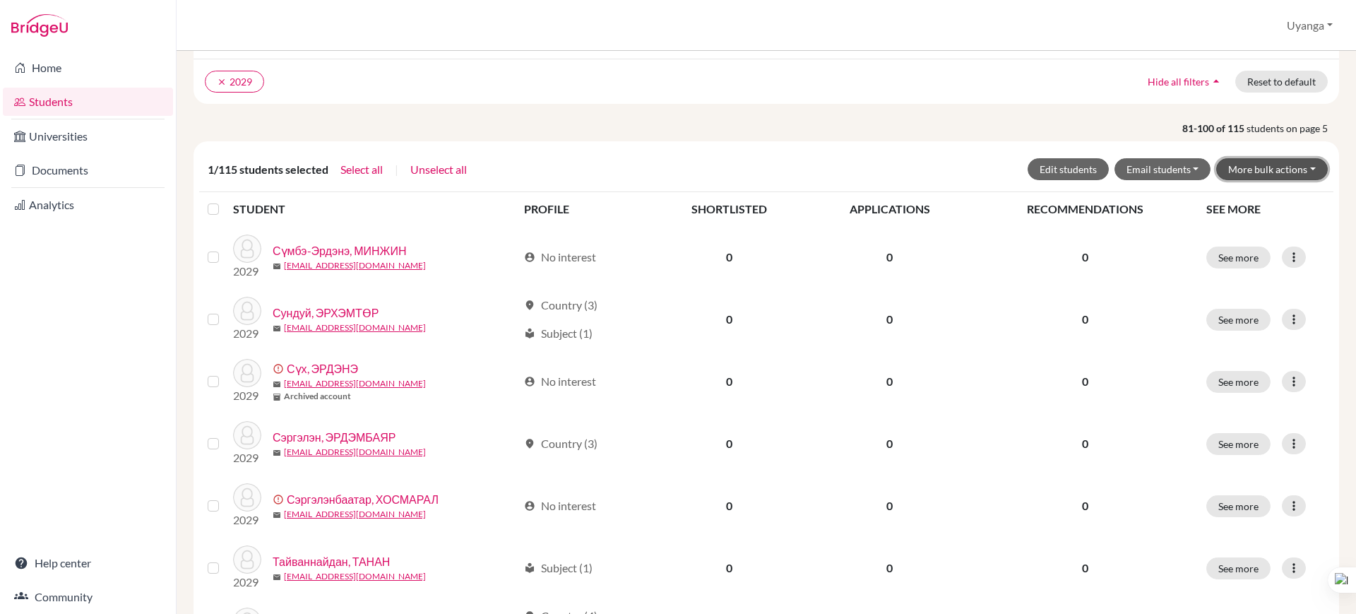
click at [1257, 169] on button "More bulk actions" at bounding box center [1272, 169] width 112 height 22
click at [1220, 195] on button "Archive" at bounding box center [1263, 199] width 128 height 23
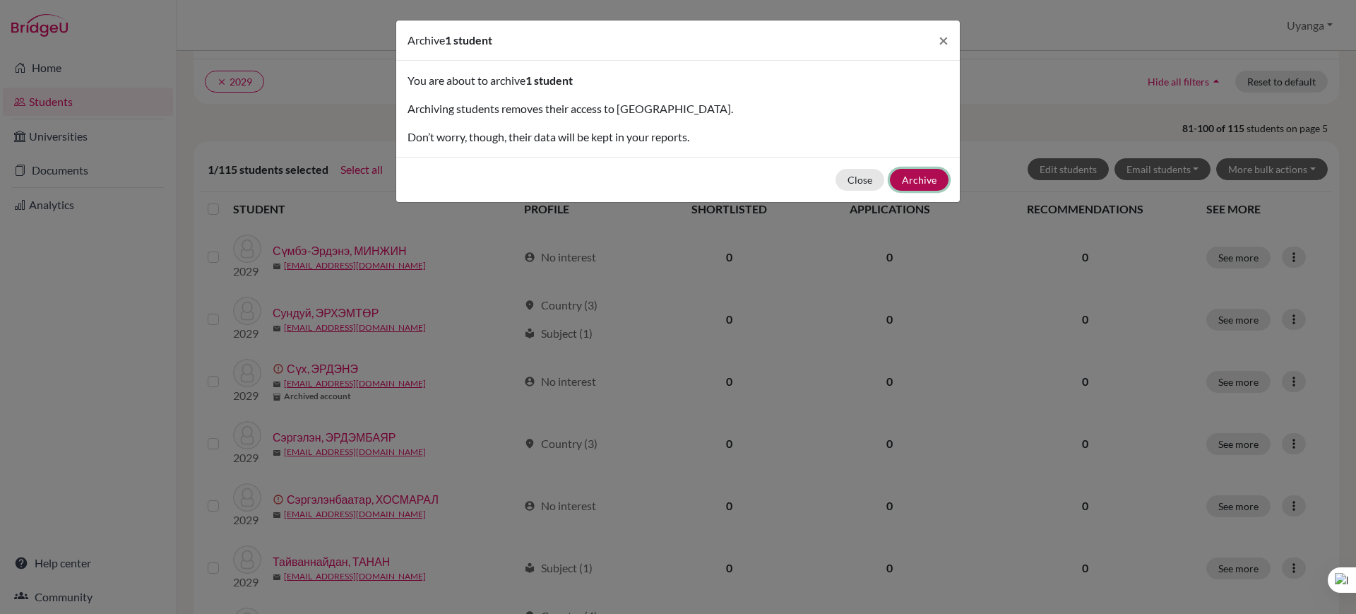
click at [930, 174] on button "Archive" at bounding box center [919, 180] width 59 height 22
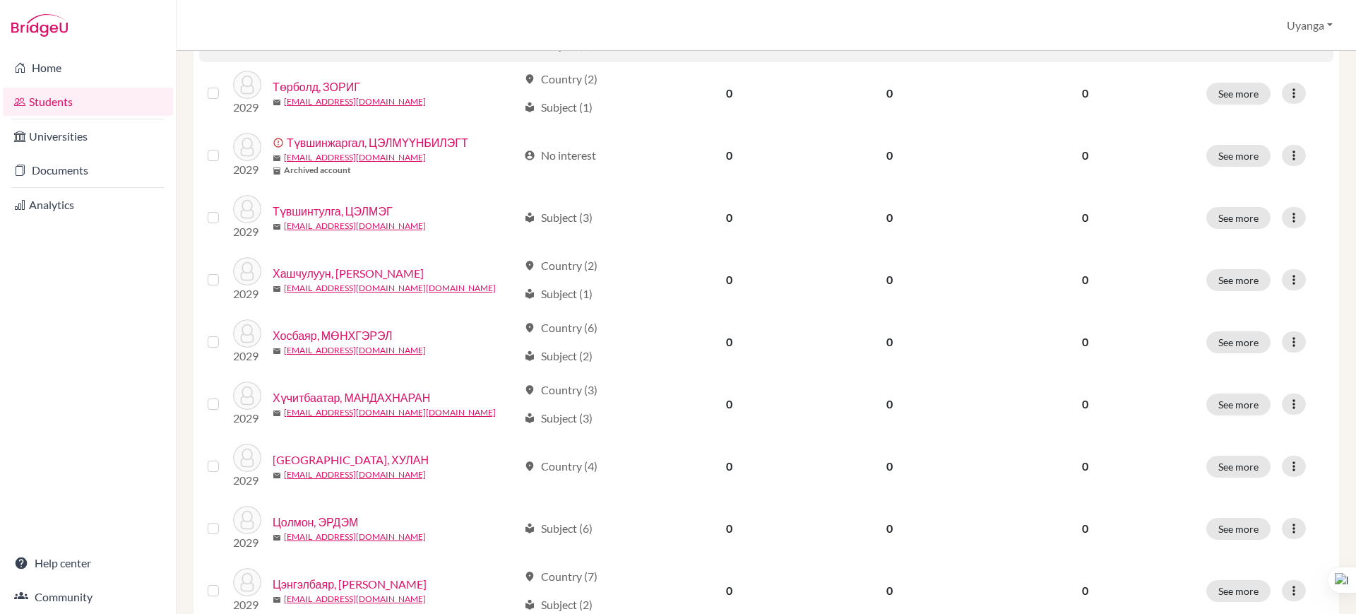
scroll to position [1052, 0]
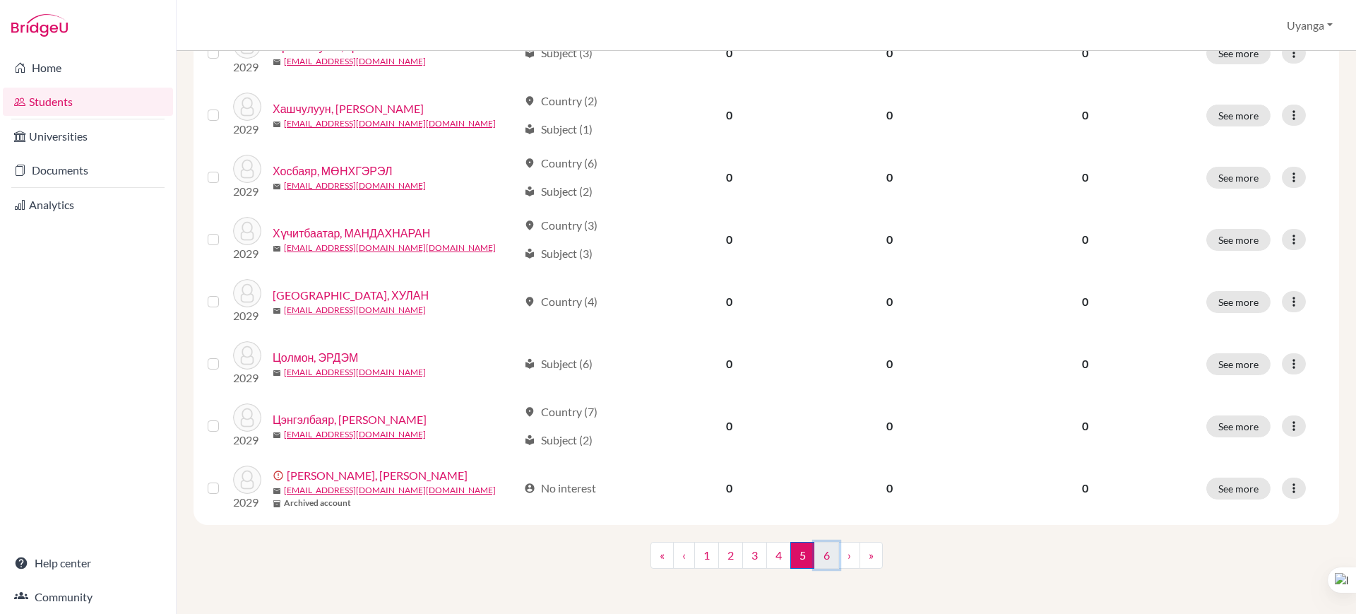
click at [825, 561] on link "6" at bounding box center [826, 555] width 25 height 27
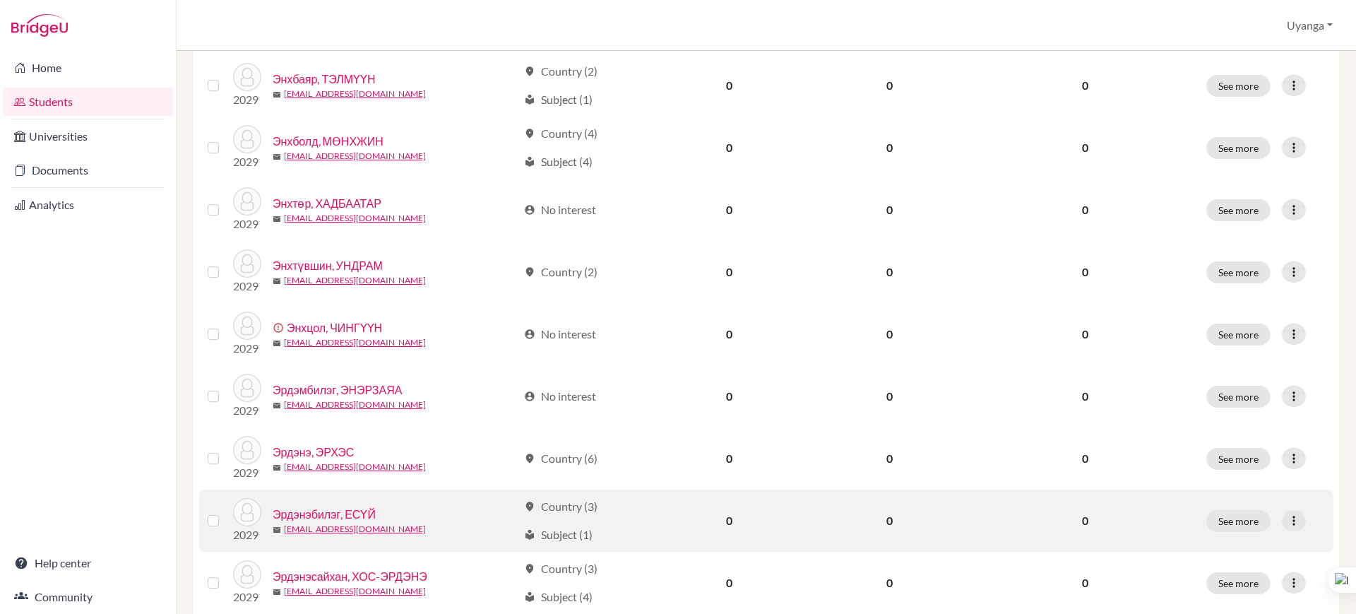
scroll to position [706, 0]
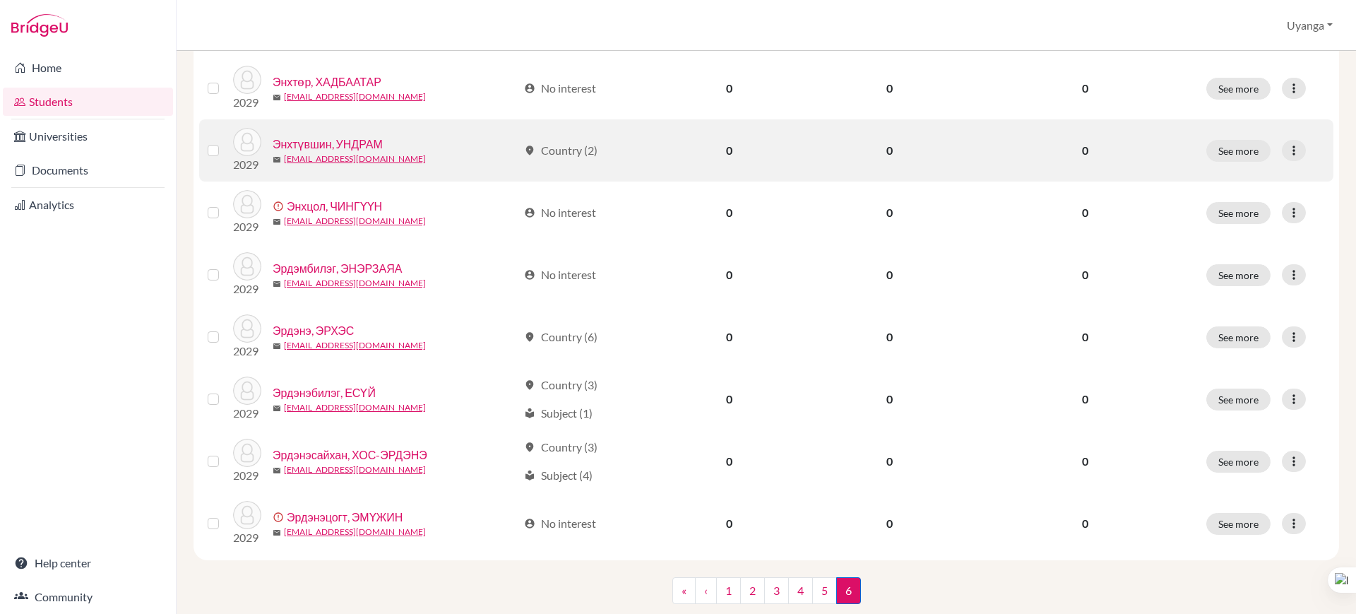
click at [393, 161] on div "mail [EMAIL_ADDRESS][DOMAIN_NAME]" at bounding box center [395, 159] width 245 height 13
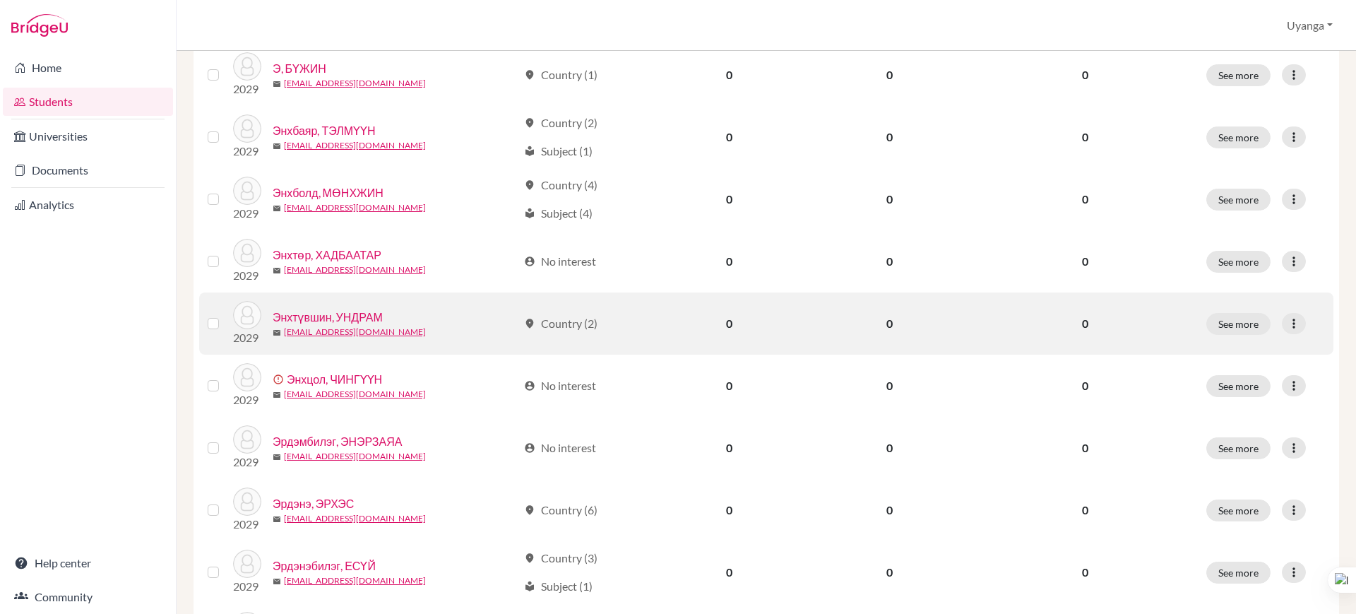
scroll to position [530, 0]
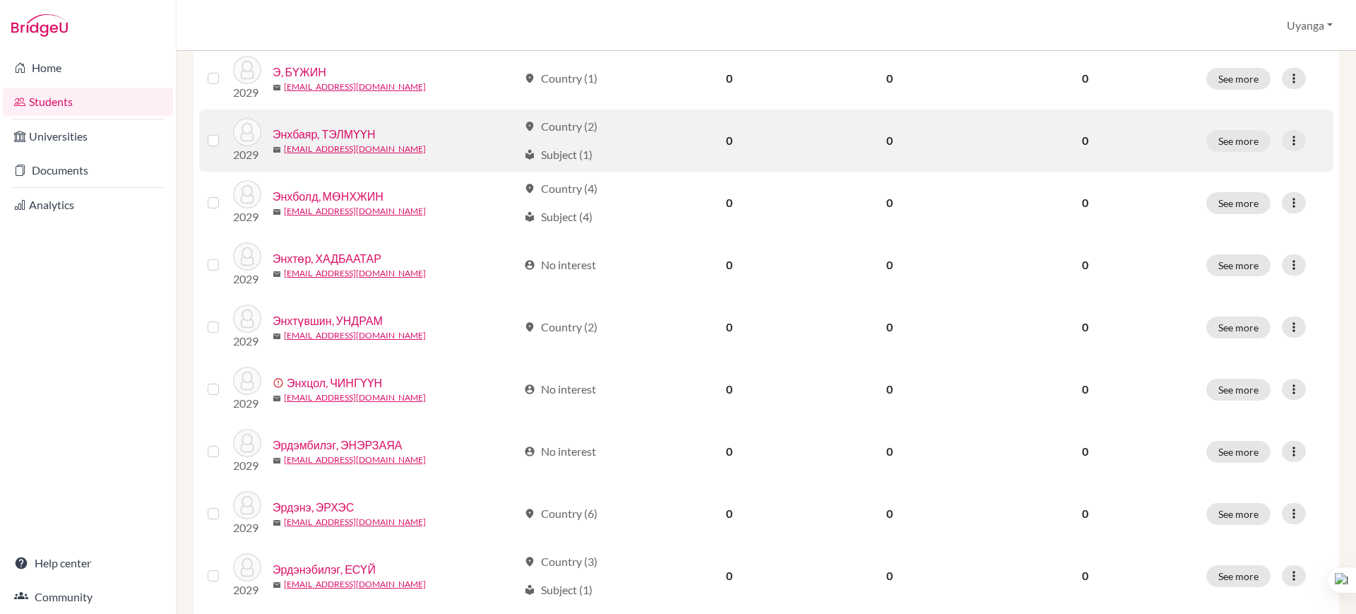
click at [419, 133] on div "Энхбаяр, ТЭЛМҮҮН" at bounding box center [395, 134] width 245 height 17
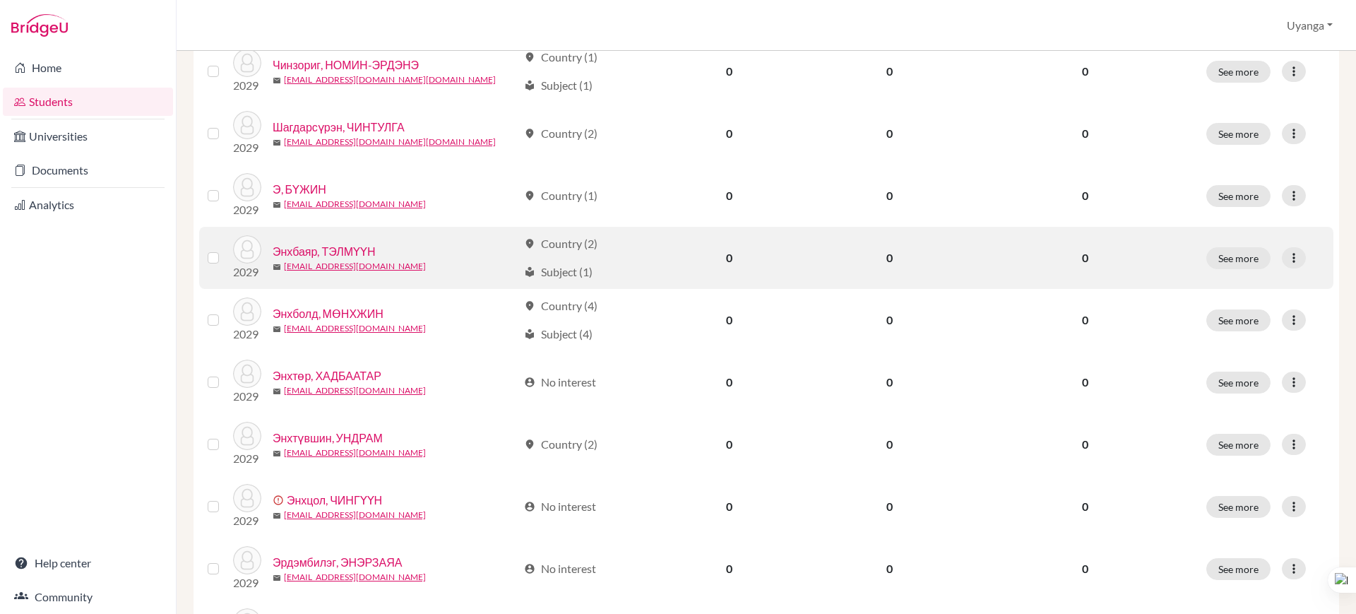
scroll to position [353, 0]
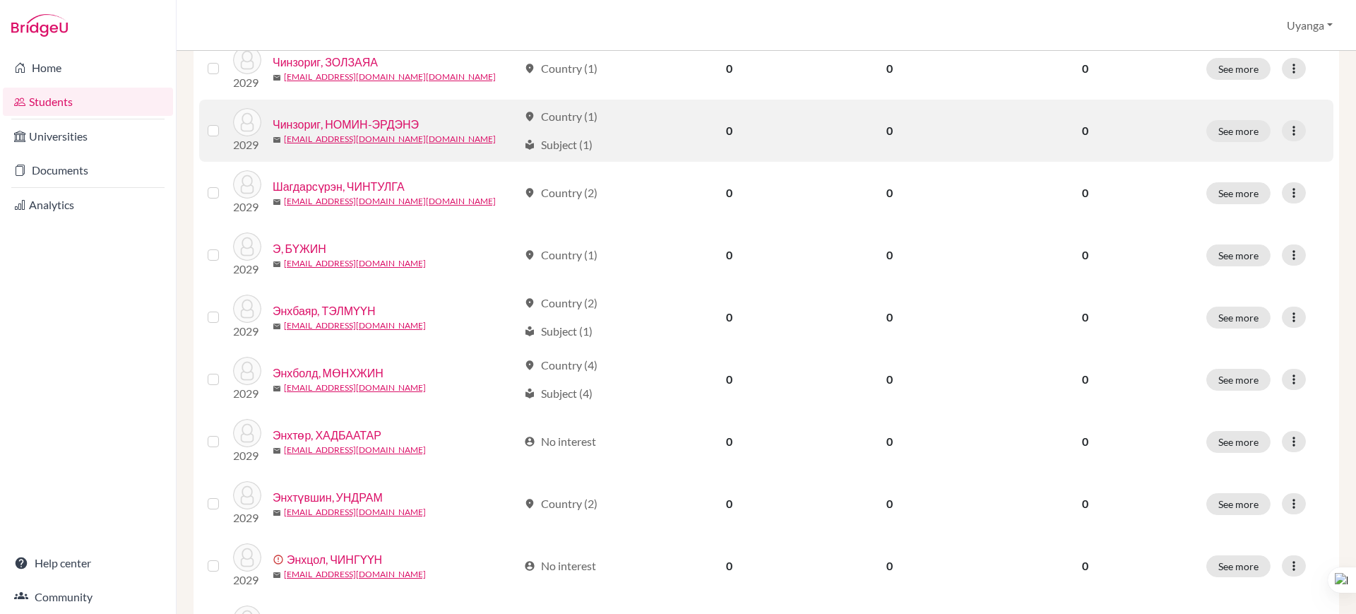
click at [393, 127] on link "Чинзориг, НОМИН-ЭРДЭНЭ" at bounding box center [346, 124] width 146 height 17
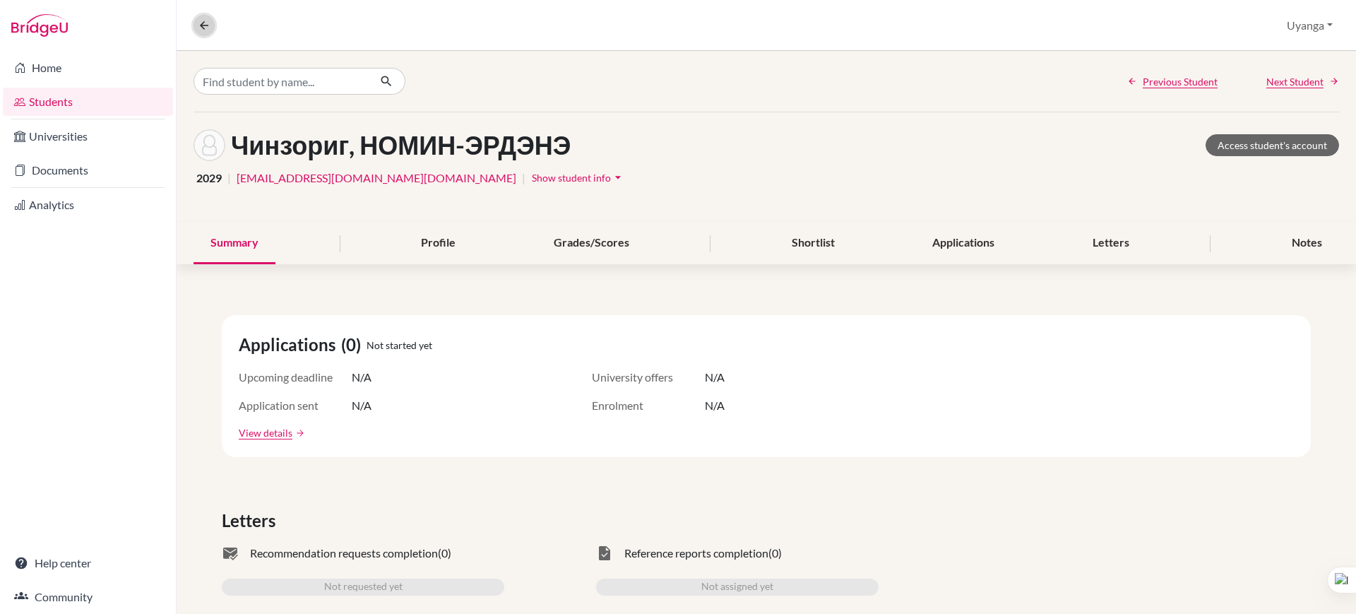
click at [206, 23] on icon at bounding box center [204, 25] width 13 height 13
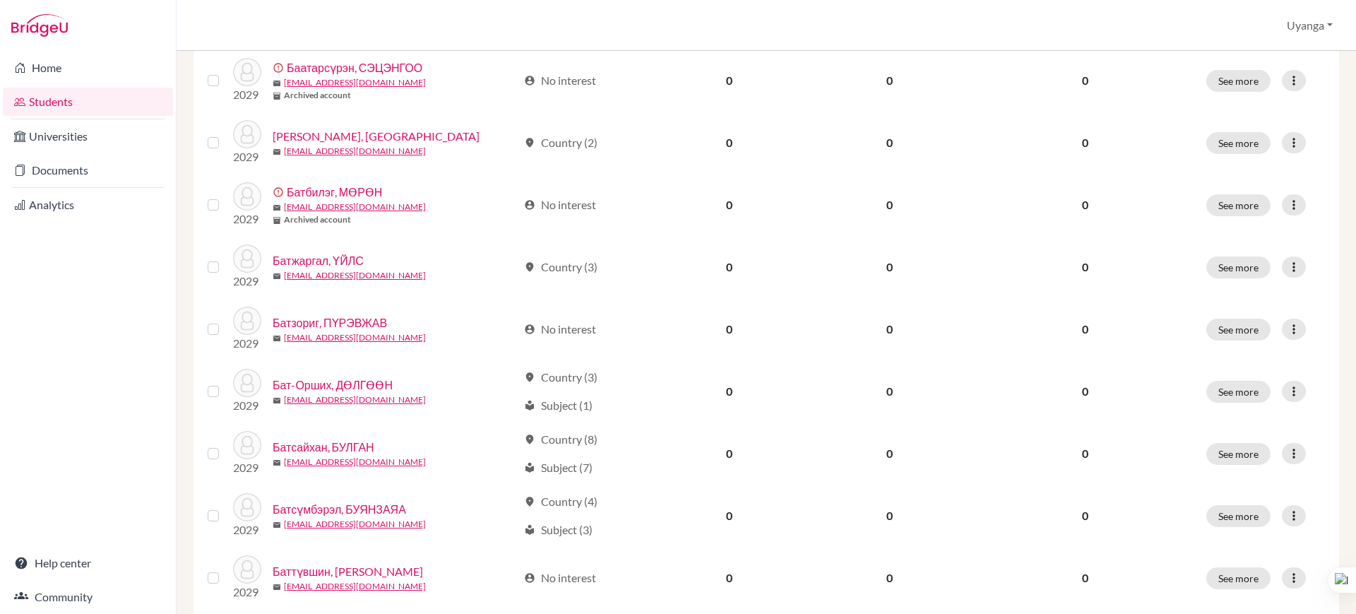
scroll to position [1002, 0]
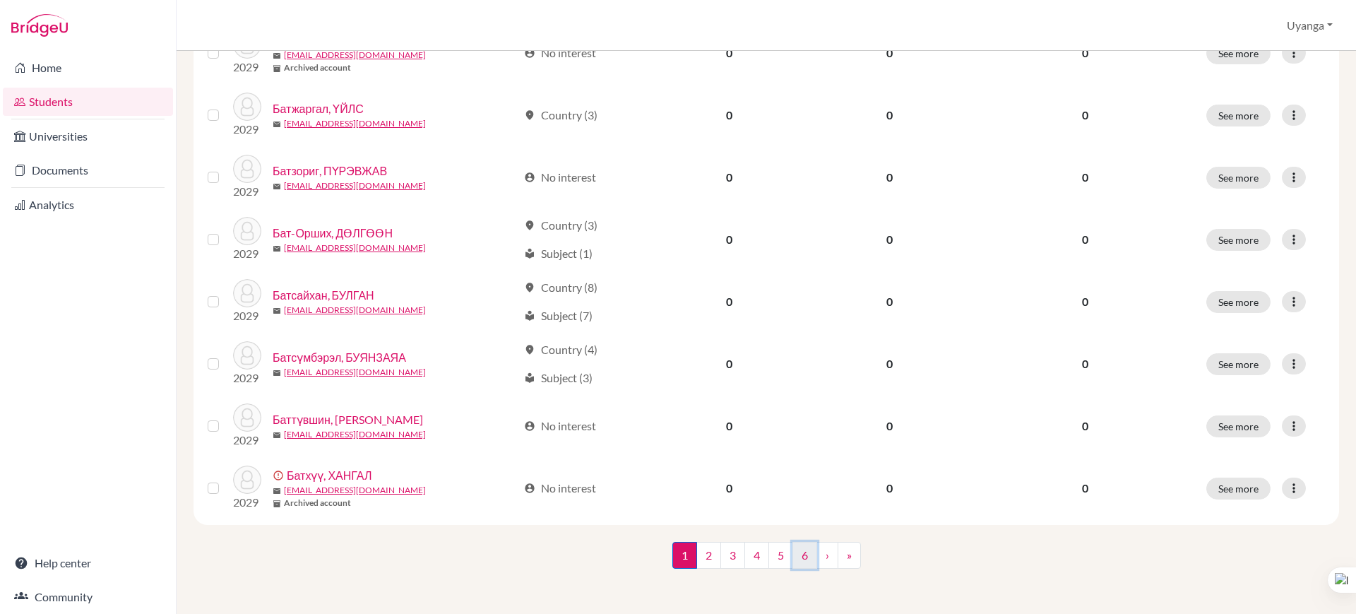
click at [799, 554] on link "6" at bounding box center [804, 555] width 25 height 27
